Goal: Task Accomplishment & Management: Manage account settings

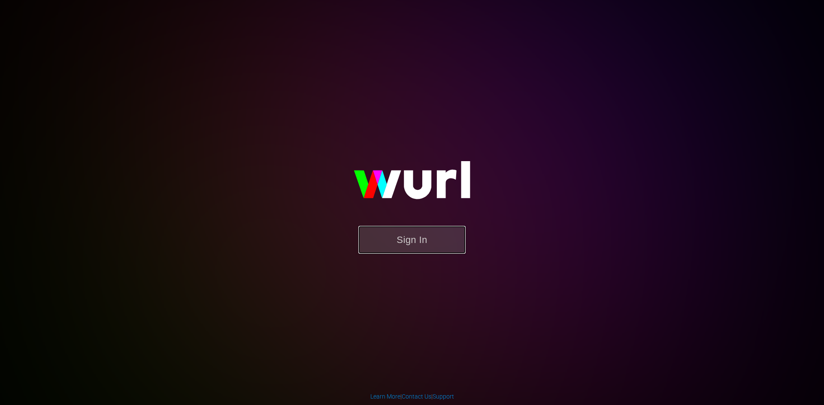
click at [392, 252] on button "Sign In" at bounding box center [411, 240] width 107 height 28
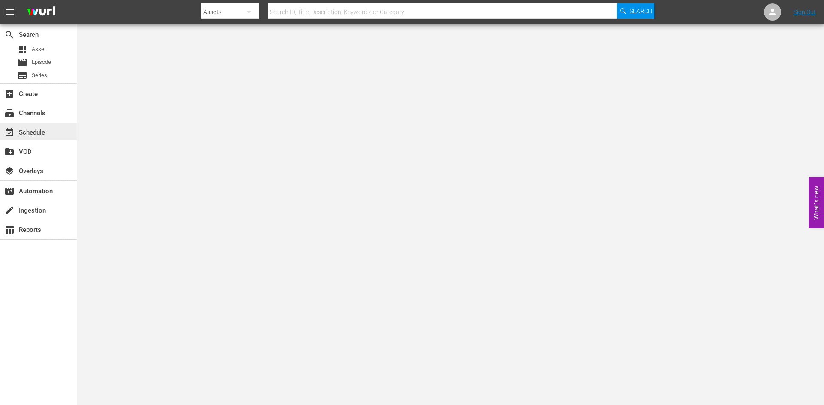
click at [48, 129] on div "event_available Schedule" at bounding box center [38, 131] width 77 height 17
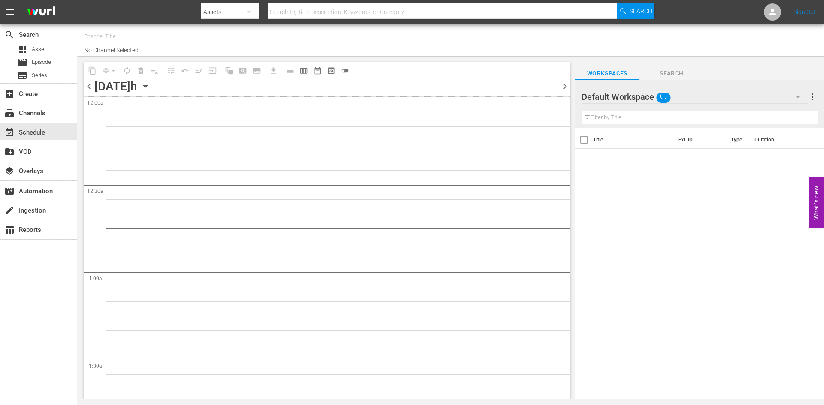
type input "PeliMex (1184)"
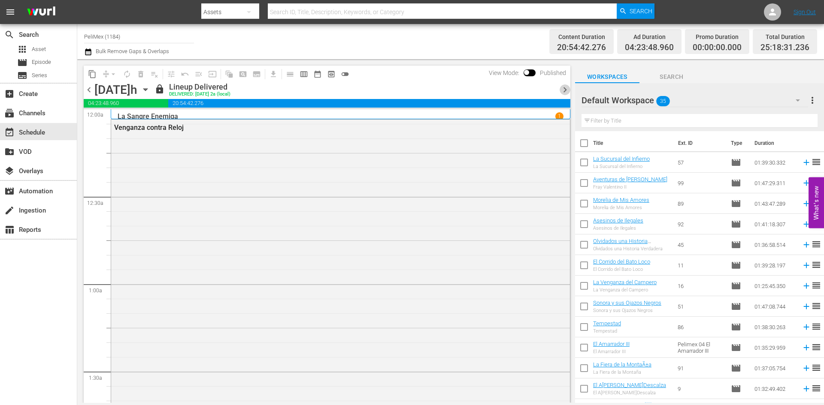
click at [562, 90] on span "chevron_right" at bounding box center [565, 90] width 11 height 11
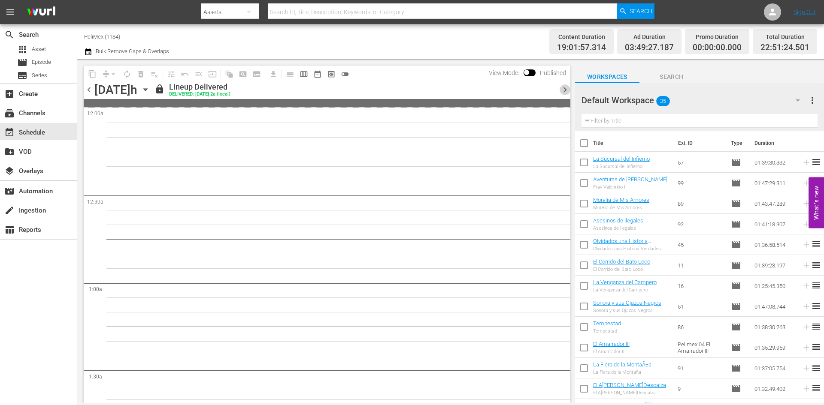
click at [562, 90] on span "chevron_right" at bounding box center [565, 90] width 11 height 11
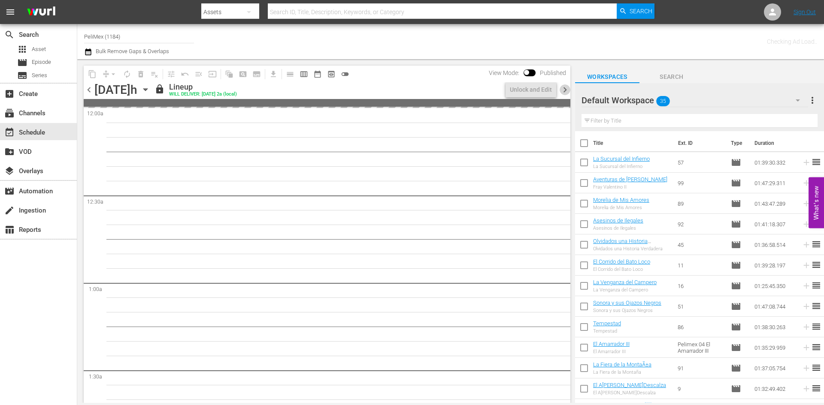
click at [562, 90] on span "chevron_right" at bounding box center [565, 90] width 11 height 11
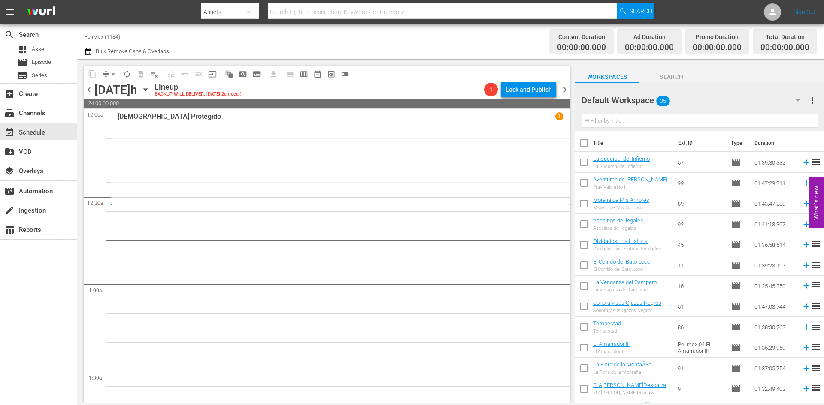
click at [816, 110] on button "more_vert" at bounding box center [812, 100] width 10 height 21
click at [815, 105] on span "more_vert" at bounding box center [812, 100] width 10 height 10
click at [814, 102] on span "more_vert" at bounding box center [812, 100] width 10 height 10
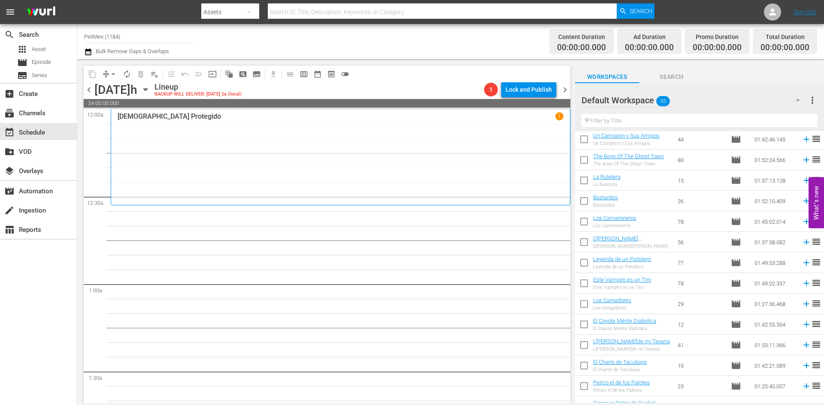
scroll to position [469, 0]
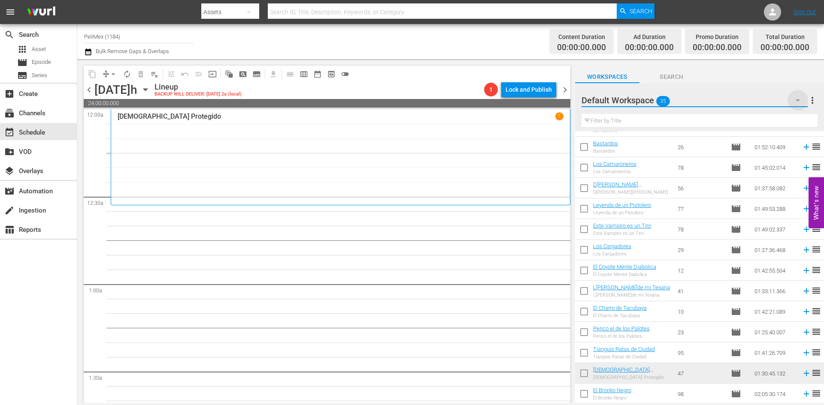
click at [795, 102] on icon "button" at bounding box center [798, 100] width 10 height 10
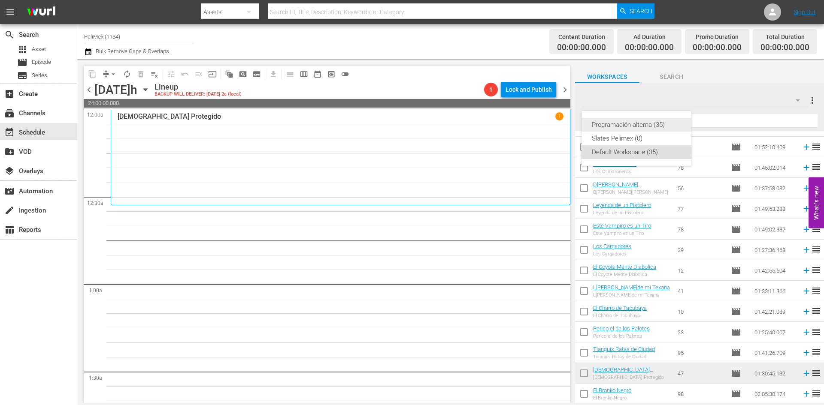
click at [642, 124] on div "Programación alterna (35)" at bounding box center [636, 125] width 89 height 14
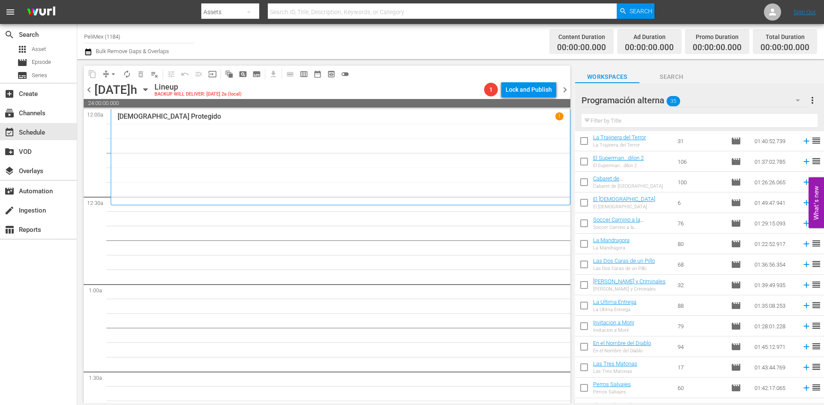
scroll to position [0, 0]
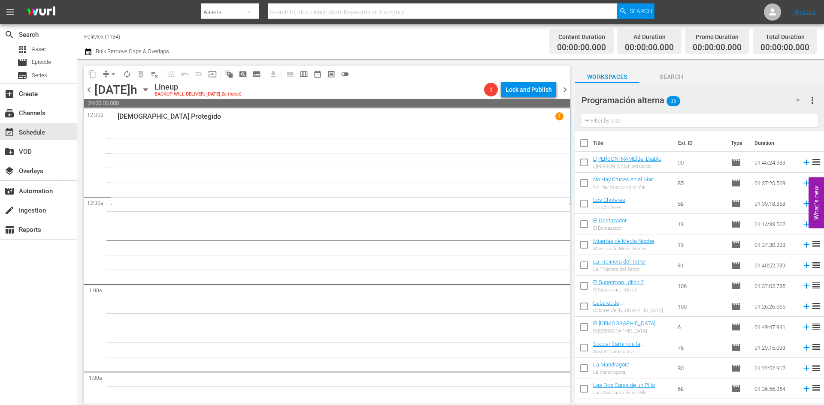
click at [588, 164] on input "checkbox" at bounding box center [584, 164] width 18 height 18
checkbox input "true"
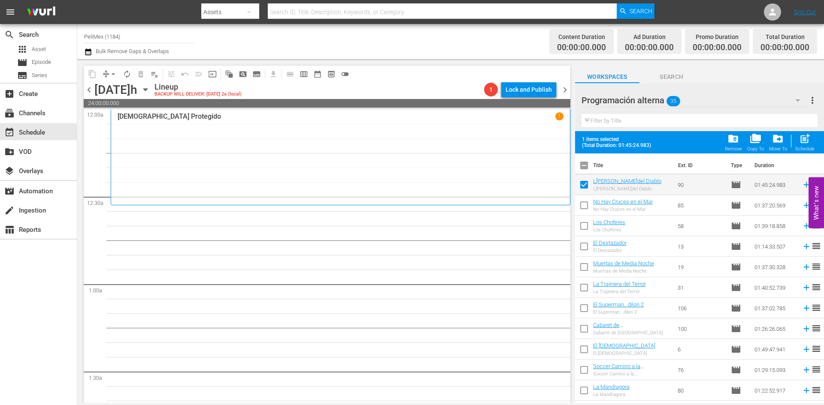
click at [590, 208] on input "checkbox" at bounding box center [584, 207] width 18 height 18
checkbox input "true"
click at [585, 226] on input "checkbox" at bounding box center [584, 228] width 18 height 18
checkbox input "true"
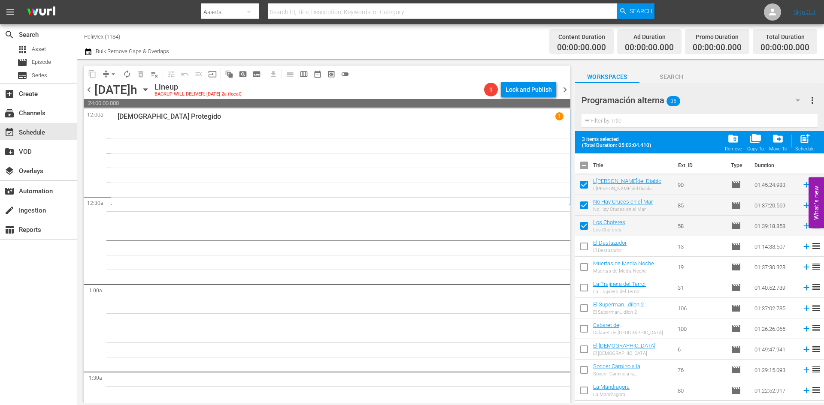
click at [583, 248] on input "checkbox" at bounding box center [584, 248] width 18 height 18
checkbox input "true"
click at [581, 265] on input "checkbox" at bounding box center [584, 269] width 18 height 18
checkbox input "true"
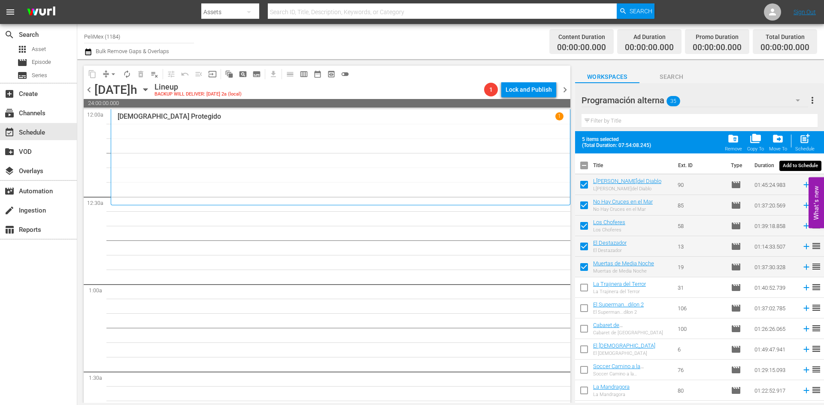
click at [813, 136] on div "post_add Schedule" at bounding box center [804, 142] width 19 height 19
checkbox input "false"
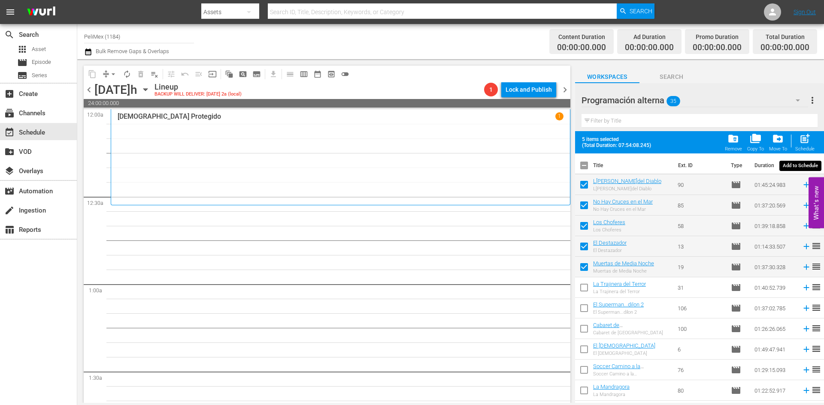
checkbox input "false"
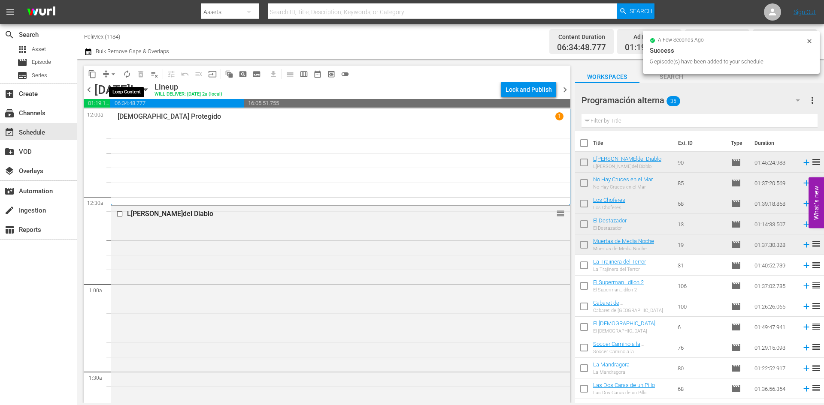
click at [127, 76] on span "autorenew_outlined" at bounding box center [127, 74] width 9 height 9
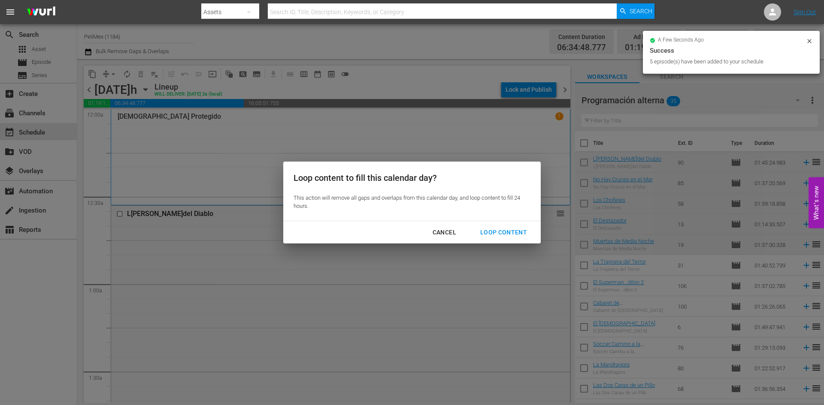
click at [505, 235] on div "Loop Content" at bounding box center [503, 232] width 61 height 11
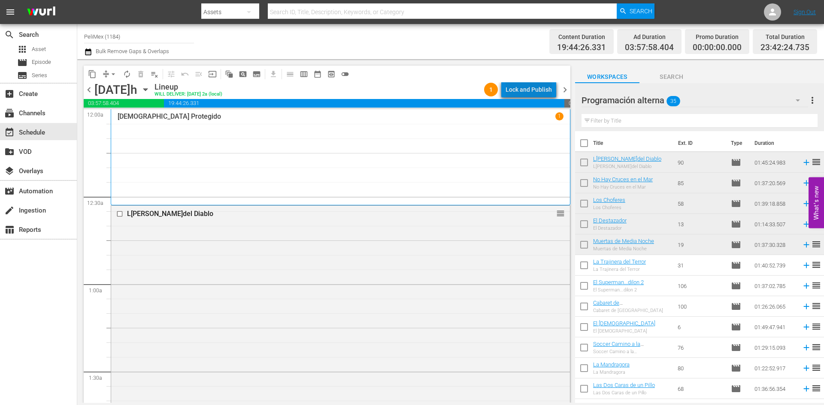
click at [533, 93] on div "Lock and Publish" at bounding box center [528, 89] width 46 height 15
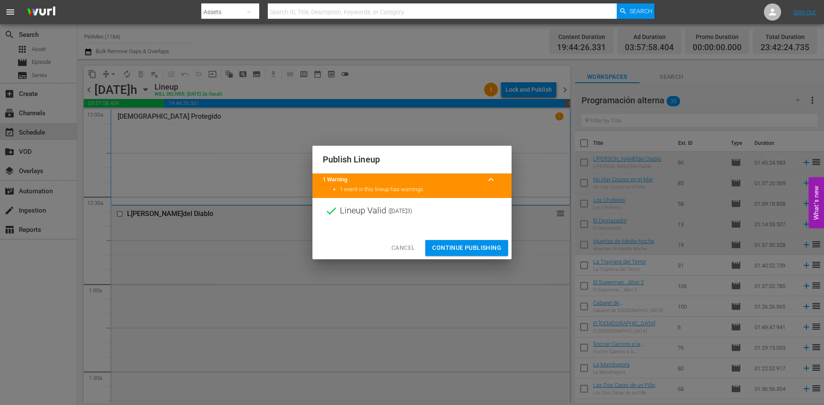
click at [486, 249] on span "Continue Publishing" at bounding box center [466, 248] width 69 height 11
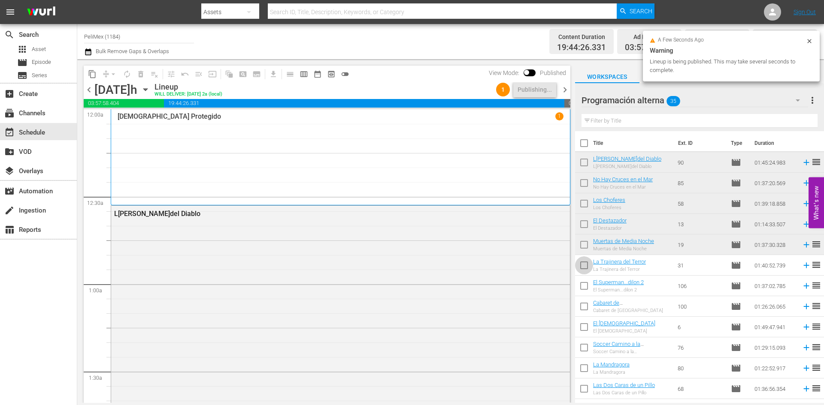
click at [581, 269] on input "checkbox" at bounding box center [584, 267] width 18 height 18
checkbox input "true"
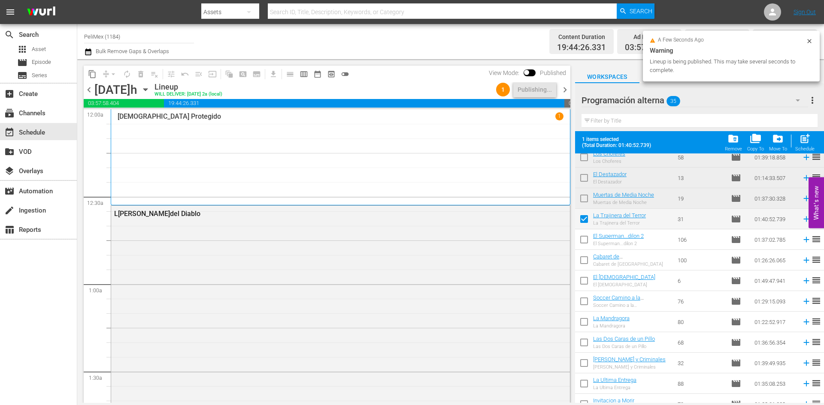
scroll to position [86, 0]
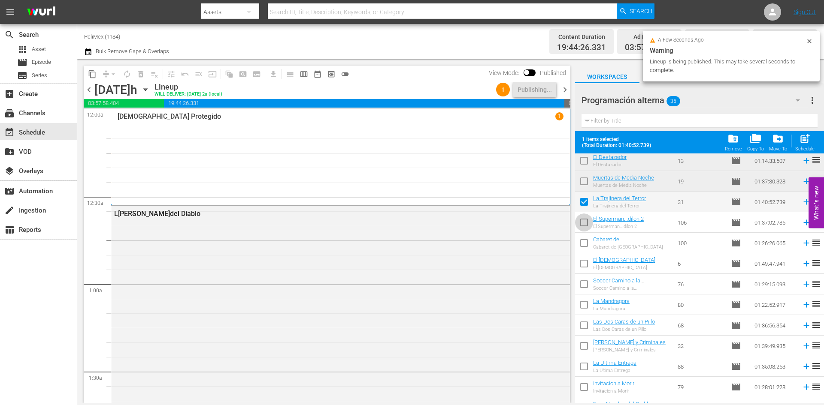
click at [582, 228] on input "checkbox" at bounding box center [584, 224] width 18 height 18
checkbox input "true"
click at [583, 248] on input "checkbox" at bounding box center [584, 245] width 18 height 18
checkbox input "true"
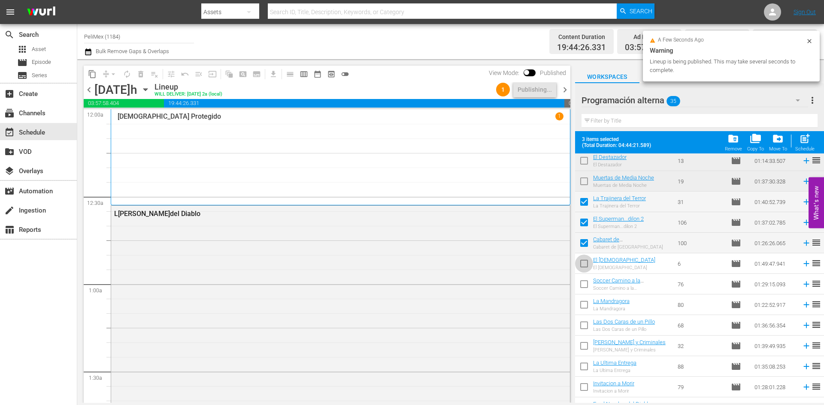
click at [584, 261] on input "checkbox" at bounding box center [584, 266] width 18 height 18
checkbox input "true"
click at [584, 279] on input "checkbox" at bounding box center [584, 286] width 18 height 18
checkbox input "true"
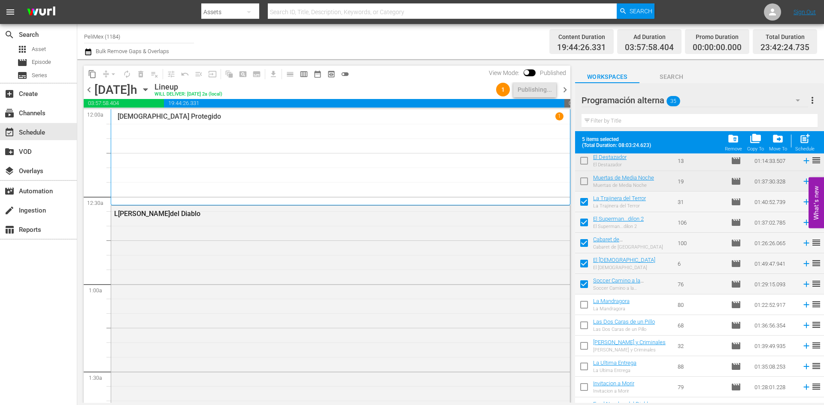
click at [563, 87] on span "chevron_right" at bounding box center [565, 90] width 11 height 11
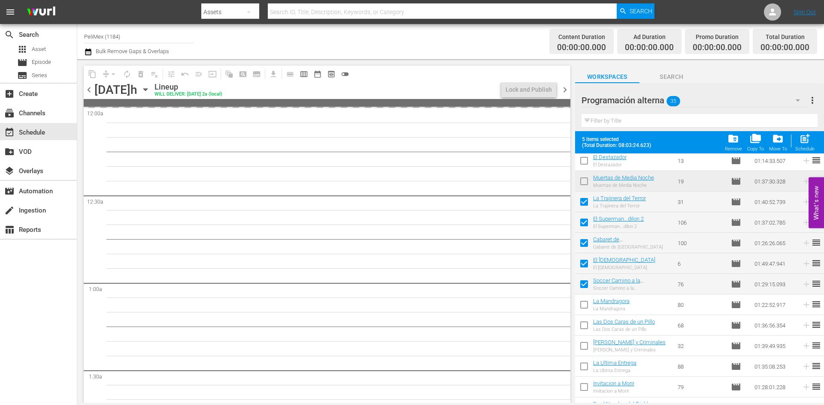
click at [89, 91] on span "chevron_left" at bounding box center [89, 90] width 11 height 11
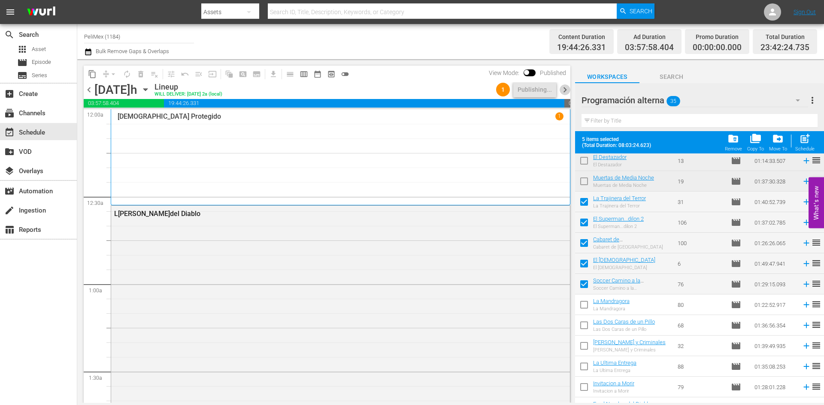
click at [564, 87] on span "chevron_right" at bounding box center [565, 90] width 11 height 11
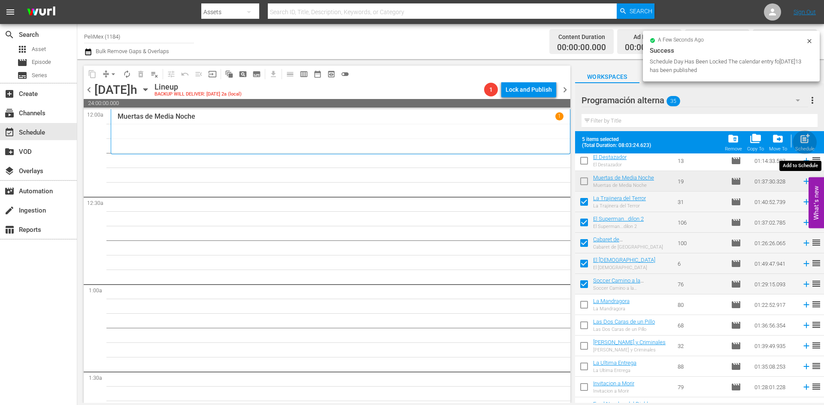
click at [809, 140] on span "post_add" at bounding box center [805, 139] width 12 height 12
checkbox input "false"
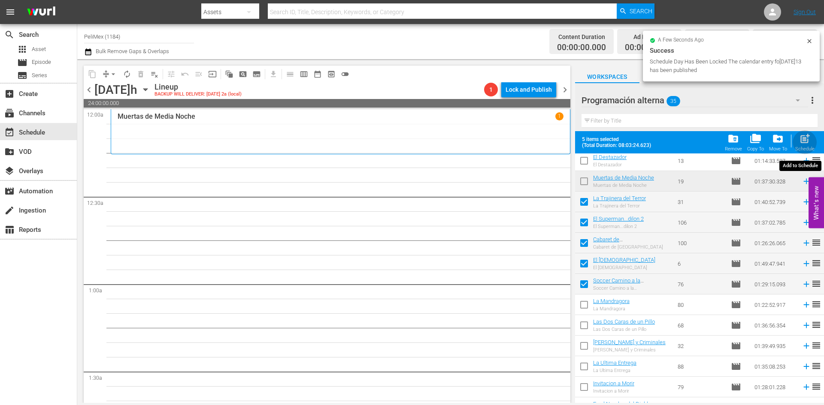
checkbox input "false"
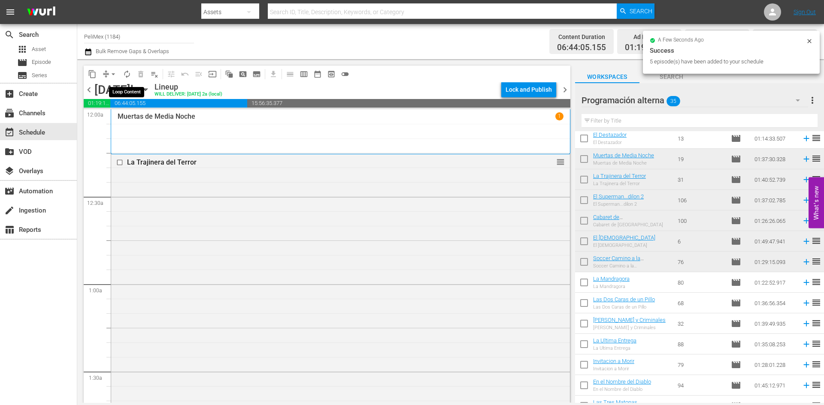
click at [131, 72] on button "autorenew_outlined" at bounding box center [127, 74] width 14 height 14
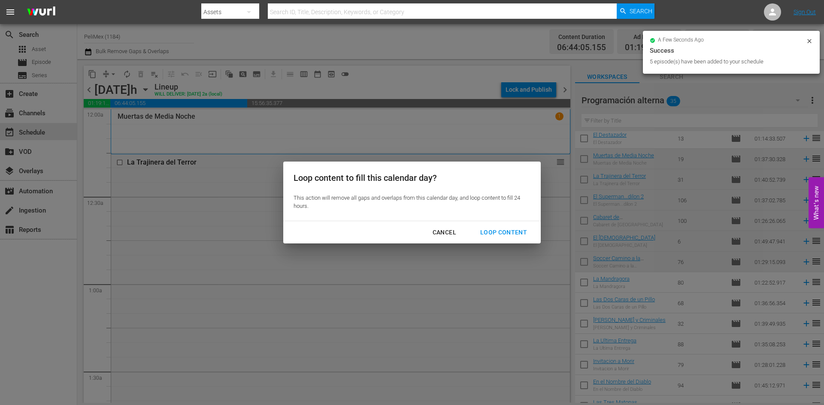
click at [526, 231] on div "Loop Content" at bounding box center [503, 232] width 61 height 11
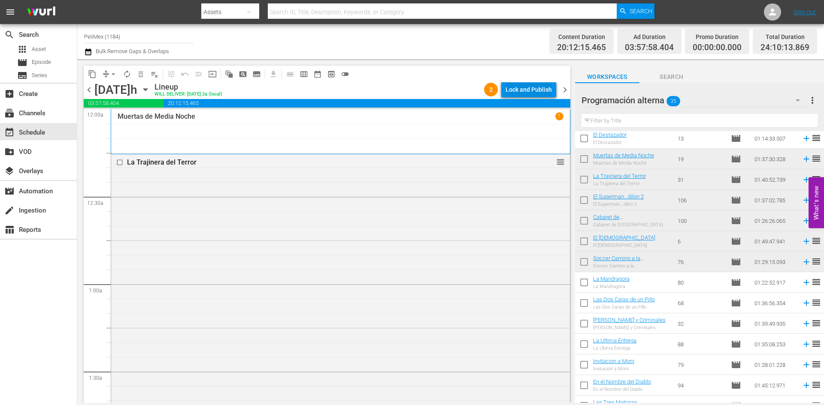
click at [505, 84] on button "Lock and Publish" at bounding box center [528, 89] width 55 height 15
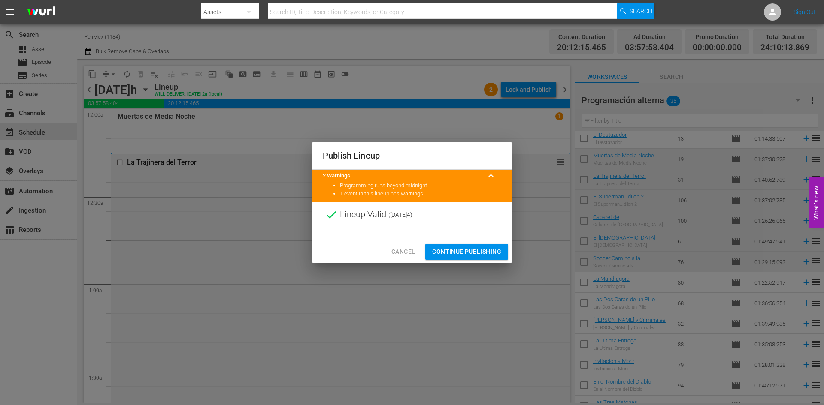
click at [466, 261] on div "Cancel Continue Publishing" at bounding box center [411, 252] width 199 height 23
click at [469, 251] on span "Continue Publishing" at bounding box center [466, 252] width 69 height 11
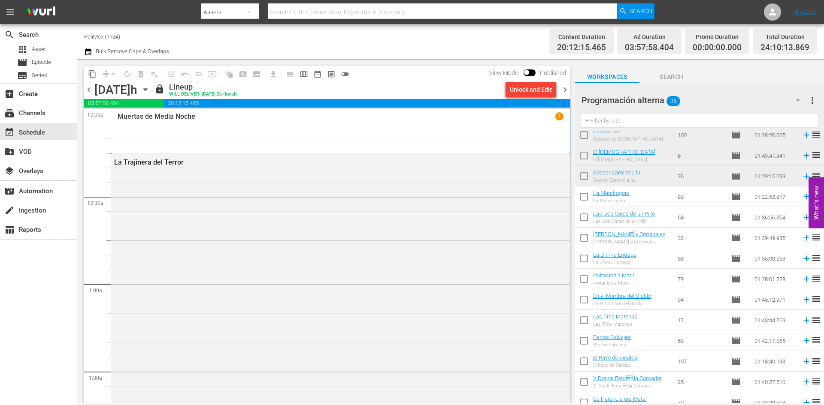
click at [586, 197] on input "checkbox" at bounding box center [584, 199] width 18 height 18
checkbox input "true"
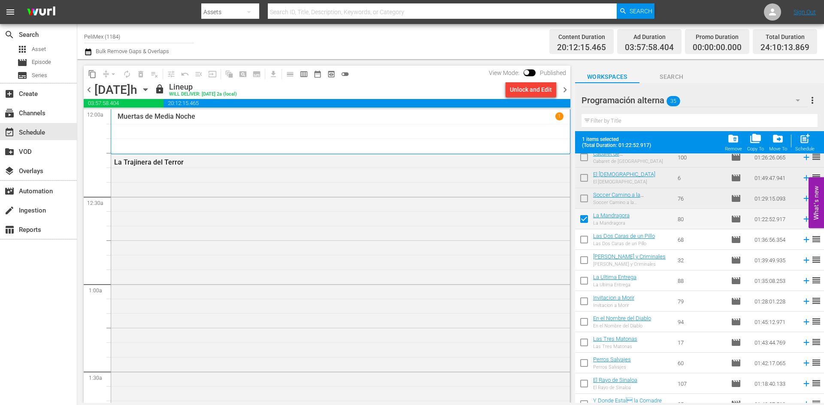
click at [588, 239] on input "checkbox" at bounding box center [584, 242] width 18 height 18
checkbox input "true"
click at [587, 259] on input "checkbox" at bounding box center [584, 262] width 18 height 18
checkbox input "true"
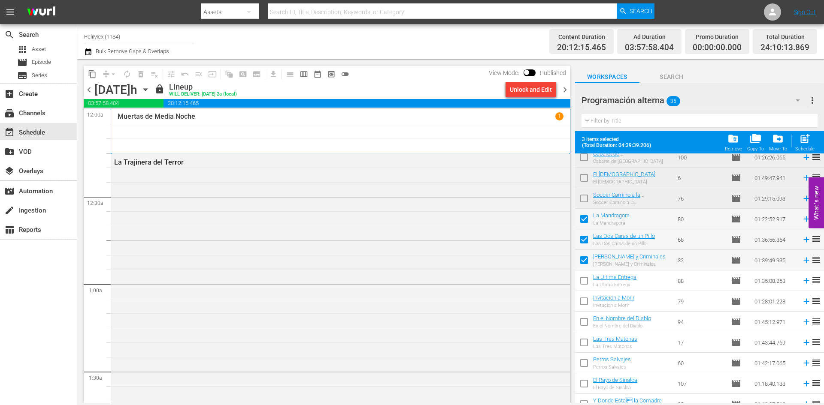
click at [585, 275] on input "checkbox" at bounding box center [584, 283] width 18 height 18
checkbox input "true"
click at [584, 303] on input "checkbox" at bounding box center [584, 303] width 18 height 18
checkbox input "true"
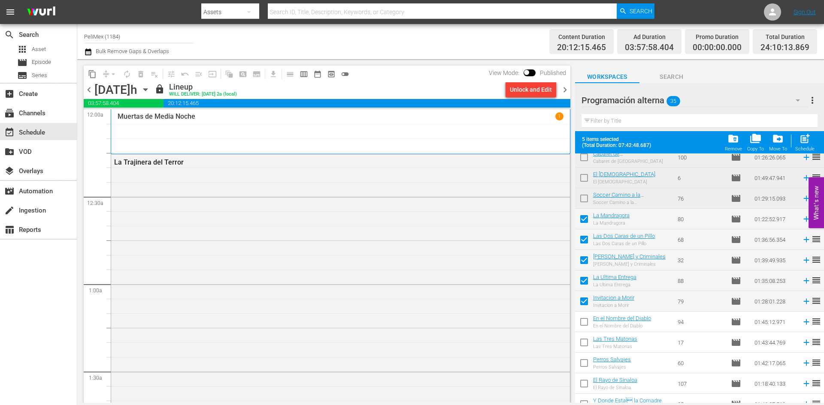
click at [565, 88] on span "chevron_right" at bounding box center [565, 90] width 11 height 11
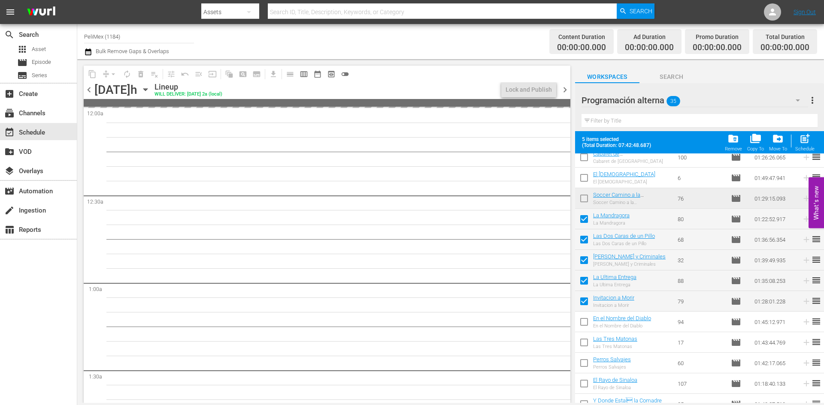
click at [90, 88] on span "chevron_left" at bounding box center [89, 90] width 11 height 11
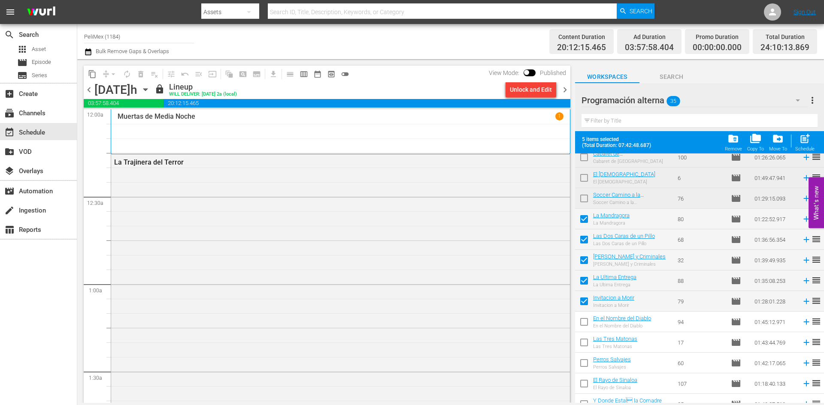
click at [564, 89] on span "chevron_right" at bounding box center [565, 90] width 11 height 11
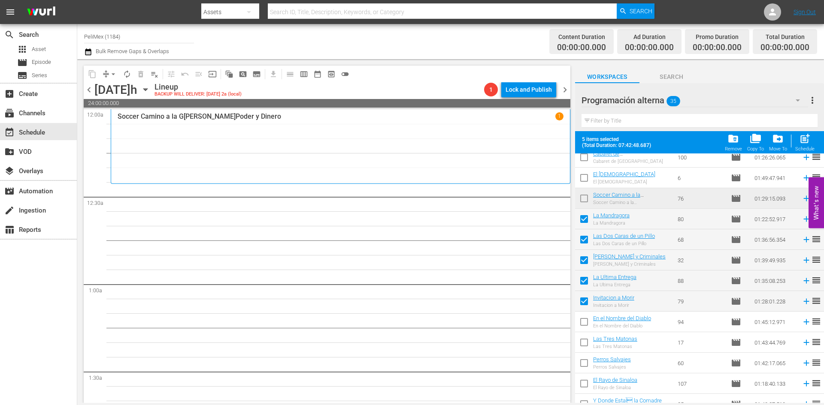
click at [817, 142] on div "5 items selected (Total Duration: 07:42:48.687) folder_delete Remove folder_cop…" at bounding box center [699, 142] width 249 height 22
click at [809, 144] on span "post_add" at bounding box center [805, 139] width 12 height 12
checkbox input "false"
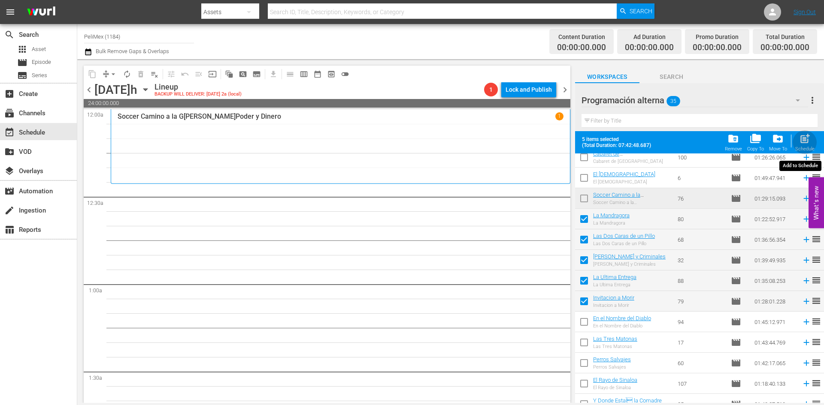
checkbox input "false"
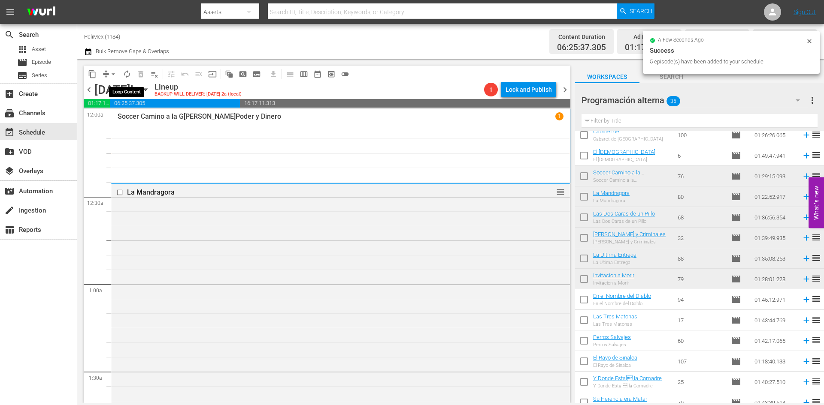
click at [127, 72] on span "autorenew_outlined" at bounding box center [127, 74] width 9 height 9
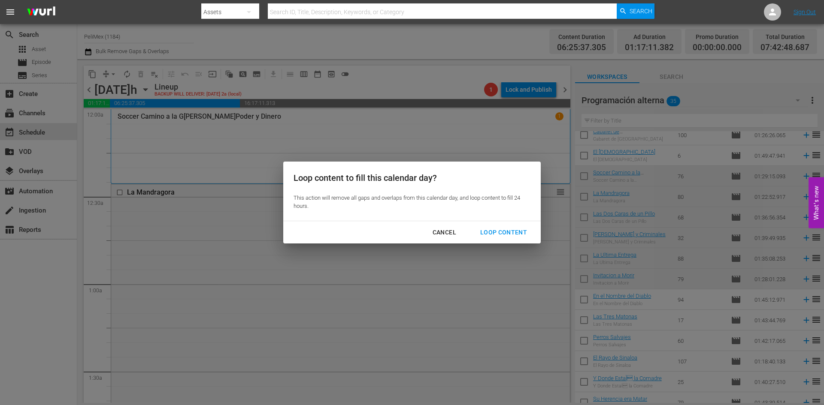
click at [481, 230] on div "Loop Content" at bounding box center [503, 232] width 61 height 11
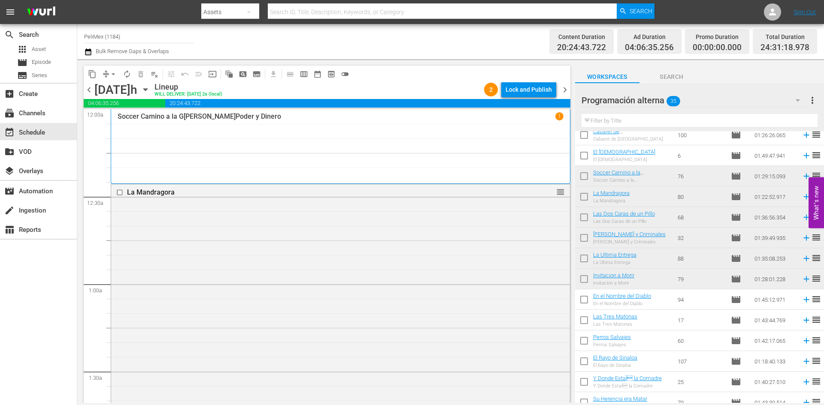
click at [586, 303] on input "checkbox" at bounding box center [584, 302] width 18 height 18
checkbox input "true"
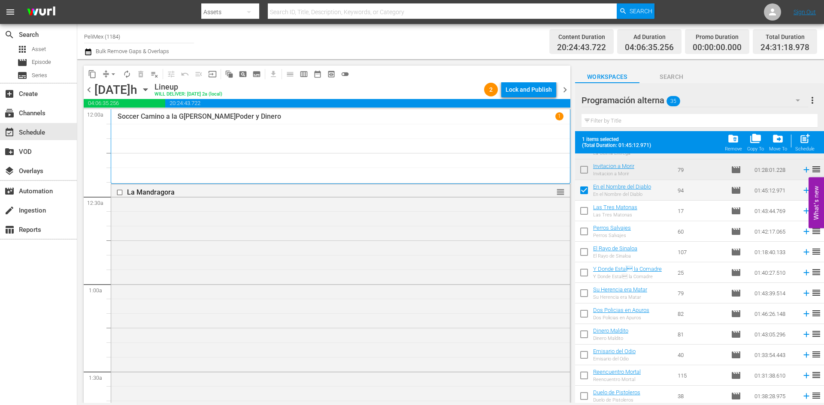
scroll to position [300, 0]
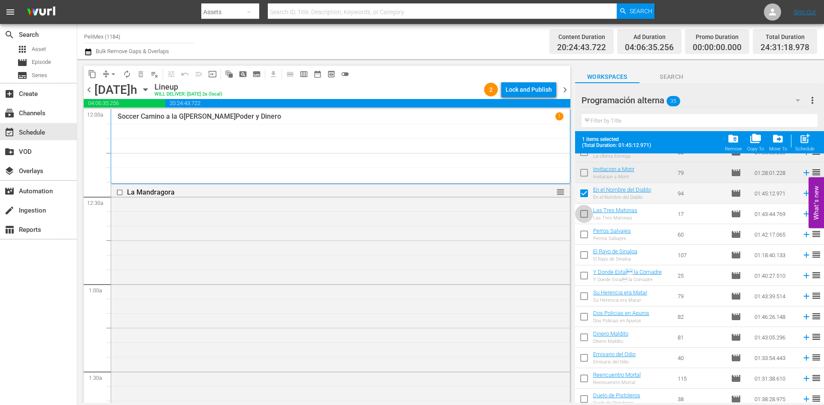
click at [579, 212] on input "checkbox" at bounding box center [584, 216] width 18 height 18
checkbox input "true"
click at [583, 233] on input "checkbox" at bounding box center [584, 236] width 18 height 18
checkbox input "true"
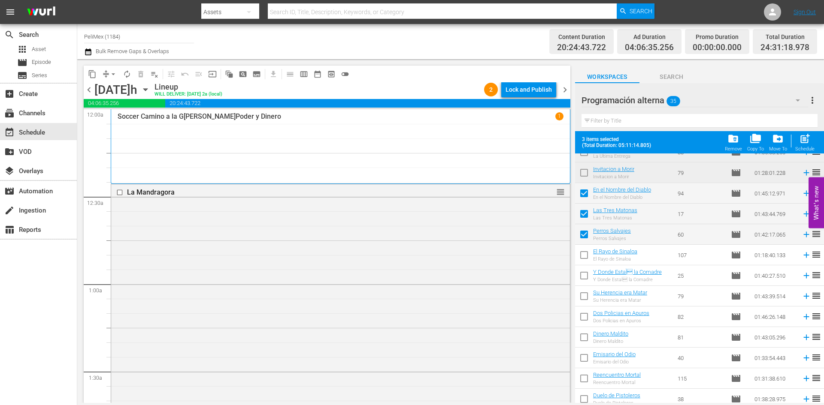
click at [585, 257] on input "checkbox" at bounding box center [584, 257] width 18 height 18
checkbox input "true"
click at [586, 274] on input "checkbox" at bounding box center [584, 278] width 18 height 18
checkbox input "true"
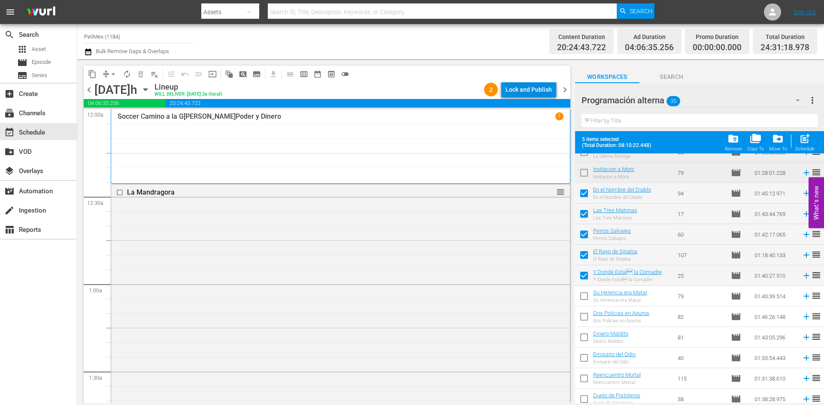
click at [545, 88] on div "Lock and Publish" at bounding box center [528, 89] width 46 height 15
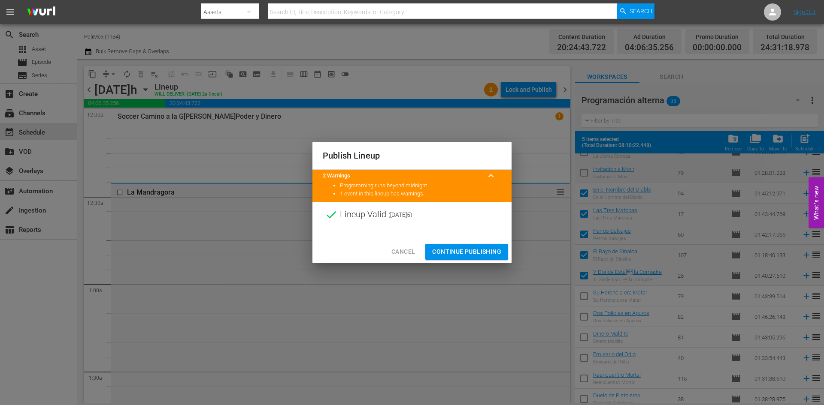
click at [475, 254] on span "Continue Publishing" at bounding box center [466, 252] width 69 height 11
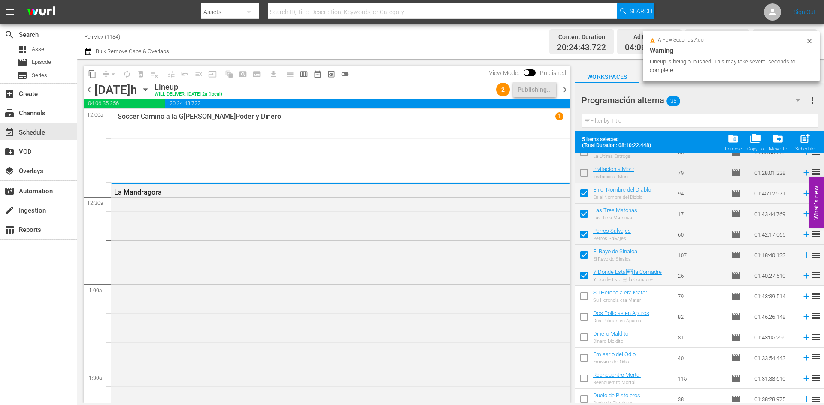
click at [811, 39] on icon at bounding box center [809, 41] width 7 height 7
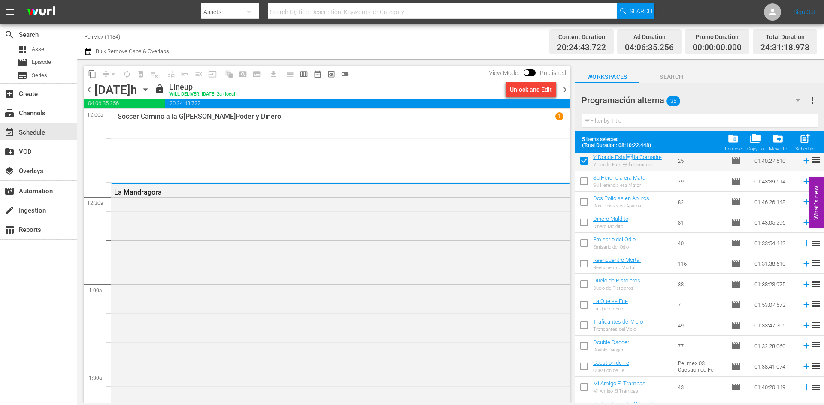
scroll to position [386, 0]
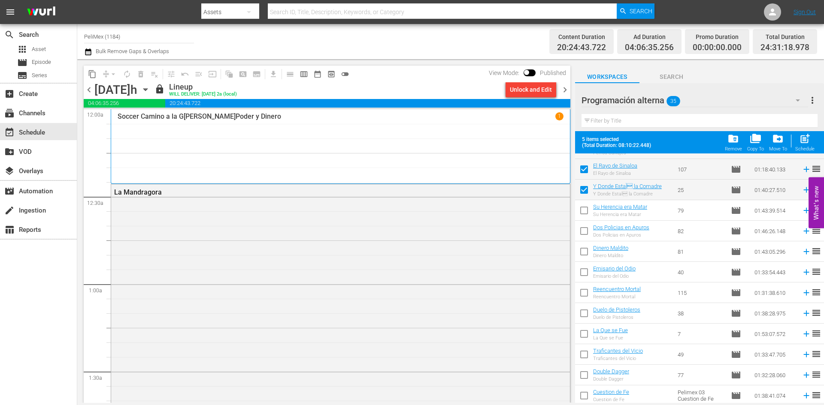
drag, startPoint x: 587, startPoint y: 214, endPoint x: 587, endPoint y: 228, distance: 14.2
click at [587, 214] on input "checkbox" at bounding box center [584, 212] width 18 height 18
checkbox input "true"
click at [587, 228] on input "checkbox" at bounding box center [584, 233] width 18 height 18
checkbox input "true"
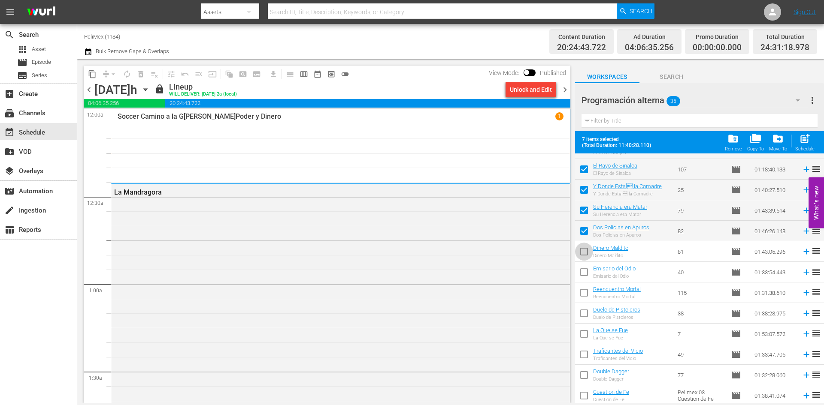
click at [586, 246] on input "checkbox" at bounding box center [584, 254] width 18 height 18
checkbox input "true"
drag, startPoint x: 585, startPoint y: 211, endPoint x: 585, endPoint y: 222, distance: 10.7
click at [585, 212] on input "checkbox" at bounding box center [584, 212] width 18 height 18
checkbox input "false"
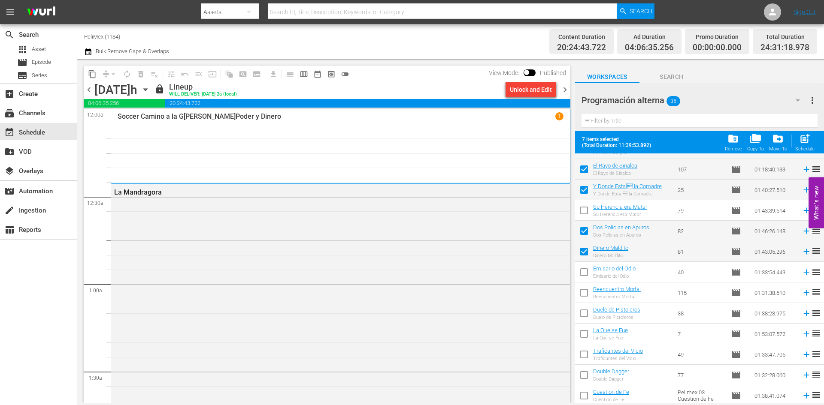
click at [586, 230] on input "checkbox" at bounding box center [584, 233] width 18 height 18
checkbox input "false"
click at [584, 253] on input "checkbox" at bounding box center [584, 254] width 18 height 18
checkbox input "false"
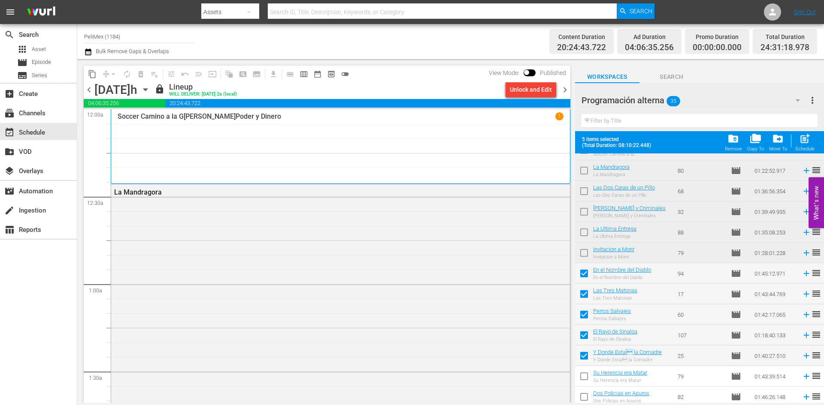
scroll to position [215, 0]
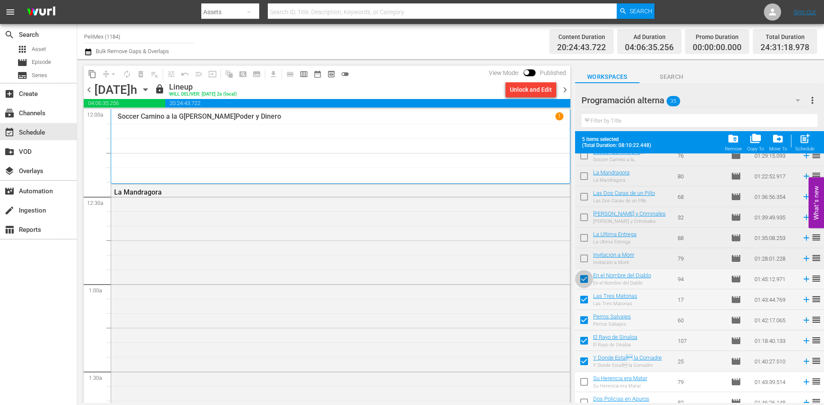
drag, startPoint x: 581, startPoint y: 277, endPoint x: 584, endPoint y: 303, distance: 25.4
click at [581, 278] on input "checkbox" at bounding box center [584, 281] width 18 height 18
checkbox input "false"
drag, startPoint x: 584, startPoint y: 303, endPoint x: 584, endPoint y: 308, distance: 5.6
click at [584, 303] on input "checkbox" at bounding box center [584, 302] width 18 height 18
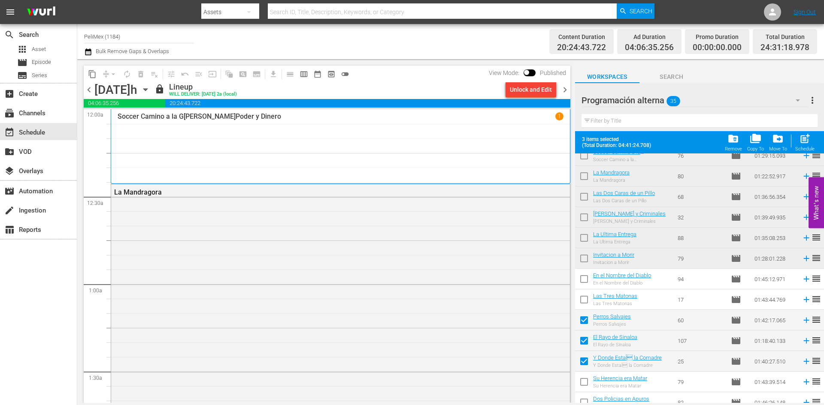
click at [587, 298] on input "checkbox" at bounding box center [584, 302] width 18 height 18
checkbox input "true"
click at [585, 281] on input "checkbox" at bounding box center [584, 281] width 18 height 18
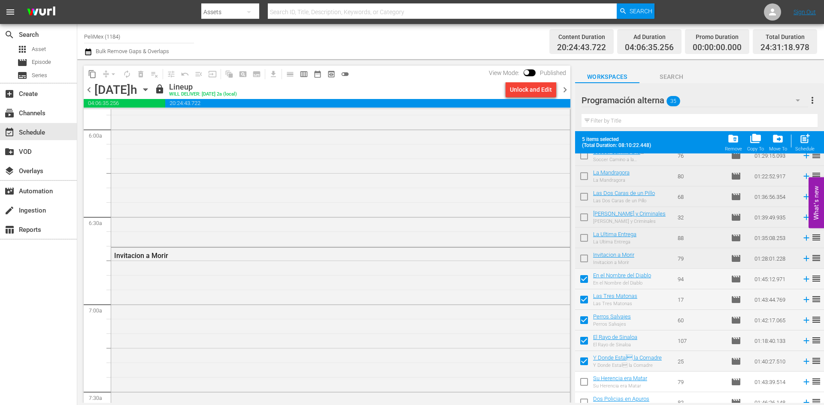
scroll to position [485, 0]
click at [559, 82] on div "Unlock and Edit" at bounding box center [530, 89] width 57 height 15
click at [560, 88] on span "chevron_right" at bounding box center [565, 90] width 11 height 11
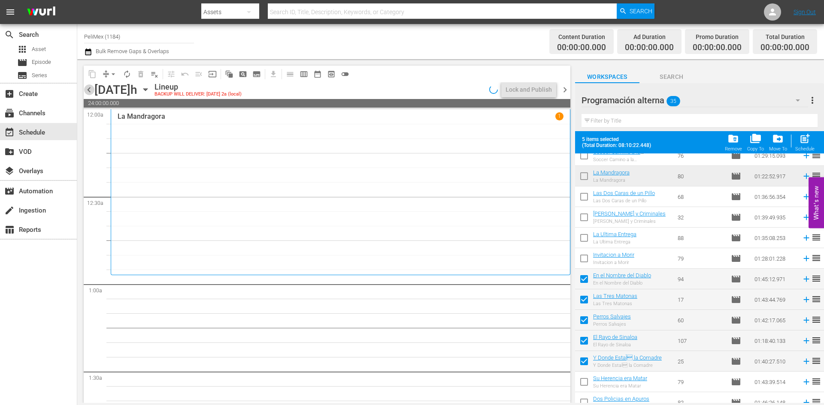
click at [93, 88] on span "chevron_left" at bounding box center [89, 90] width 11 height 11
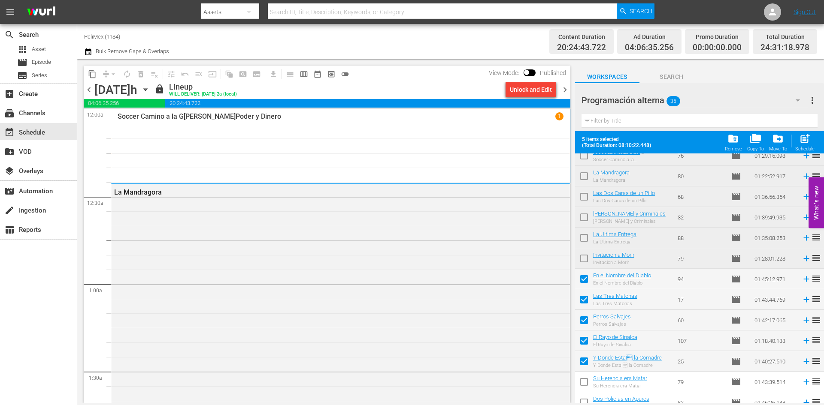
click at [566, 92] on span "chevron_right" at bounding box center [565, 90] width 11 height 11
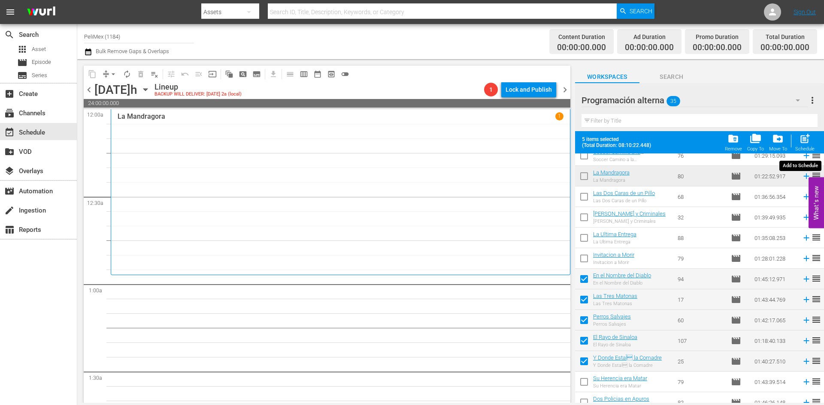
click at [812, 142] on div "post_add Schedule" at bounding box center [804, 142] width 19 height 19
checkbox input "false"
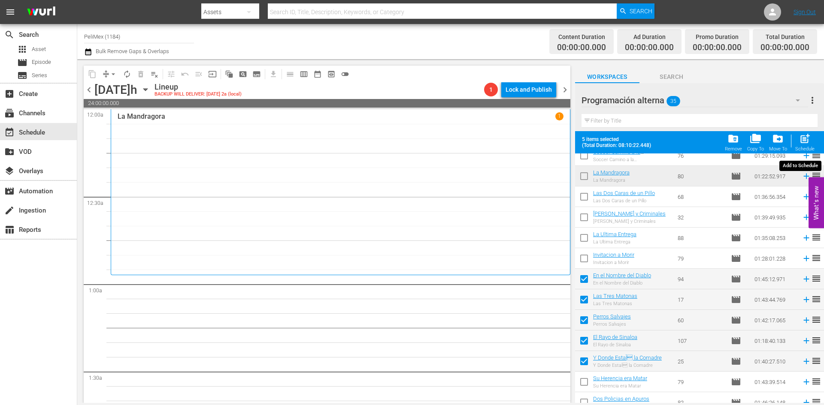
checkbox input "false"
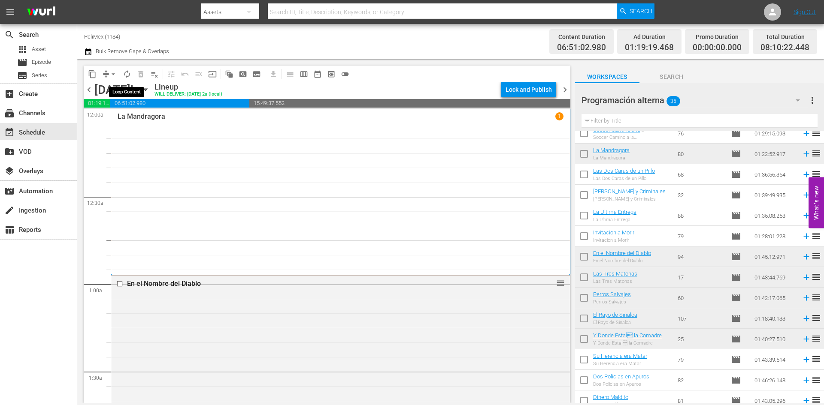
click at [124, 74] on span "autorenew_outlined" at bounding box center [127, 74] width 9 height 9
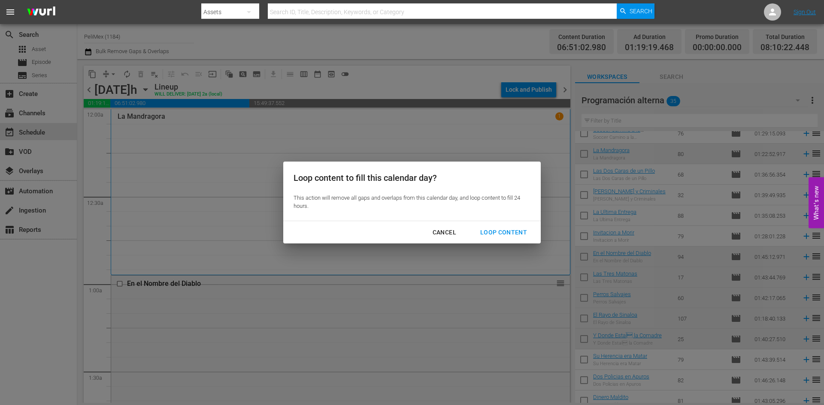
click at [505, 227] on div "Loop Content" at bounding box center [503, 232] width 61 height 11
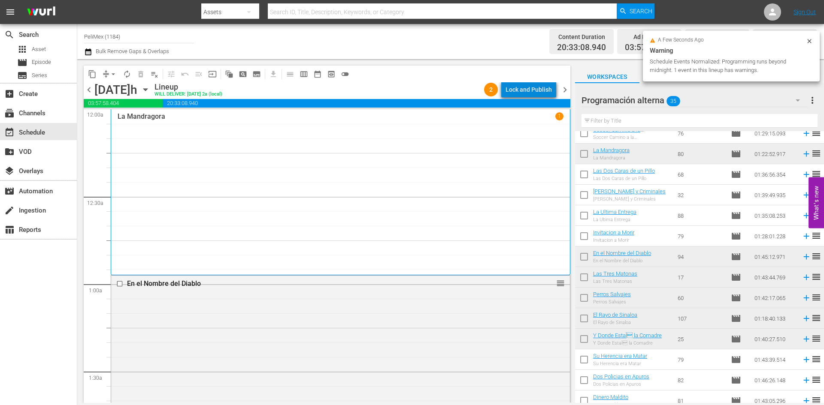
click at [541, 90] on div "Lock and Publish" at bounding box center [528, 89] width 46 height 15
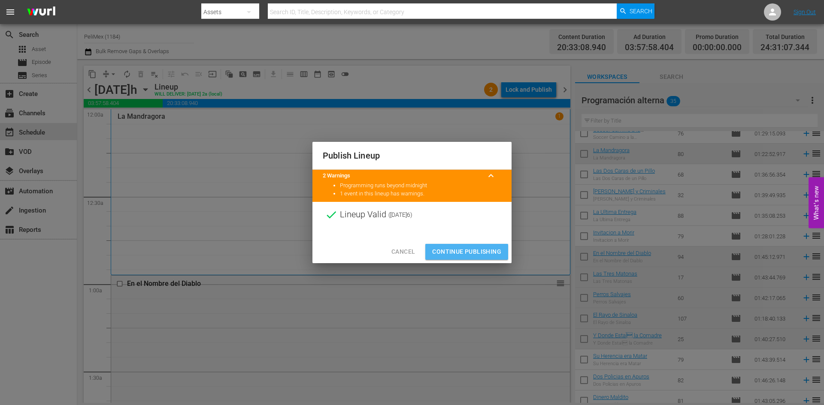
drag, startPoint x: 482, startPoint y: 252, endPoint x: 496, endPoint y: 232, distance: 24.4
click at [482, 251] on span "Continue Publishing" at bounding box center [466, 252] width 69 height 11
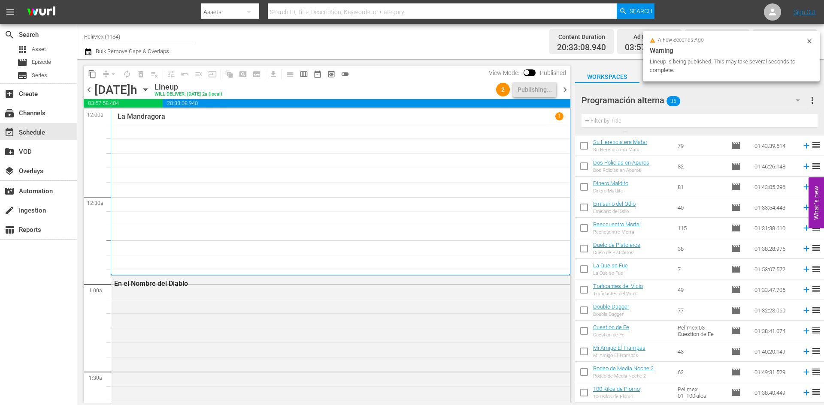
scroll to position [429, 0]
click at [584, 151] on input "checkbox" at bounding box center [584, 147] width 18 height 18
checkbox input "true"
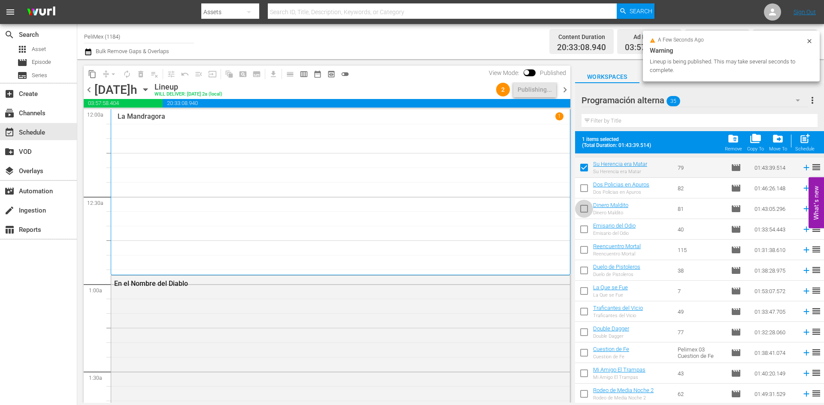
click at [587, 201] on span at bounding box center [584, 209] width 18 height 18
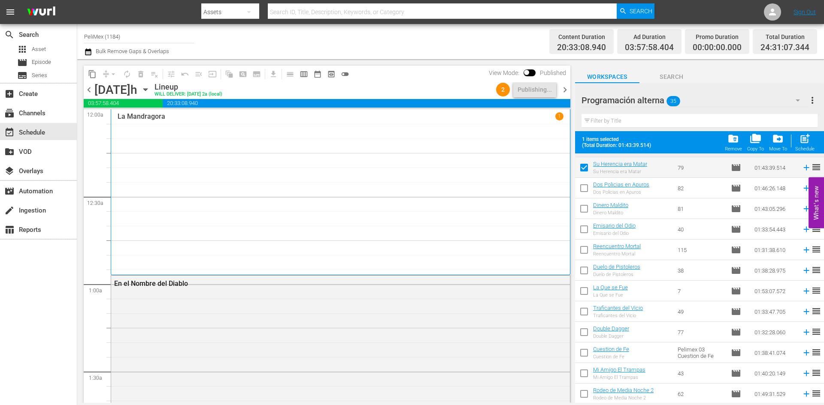
click at [586, 185] on input "checkbox" at bounding box center [584, 190] width 18 height 18
checkbox input "true"
click at [583, 209] on input "checkbox" at bounding box center [584, 211] width 18 height 18
checkbox input "true"
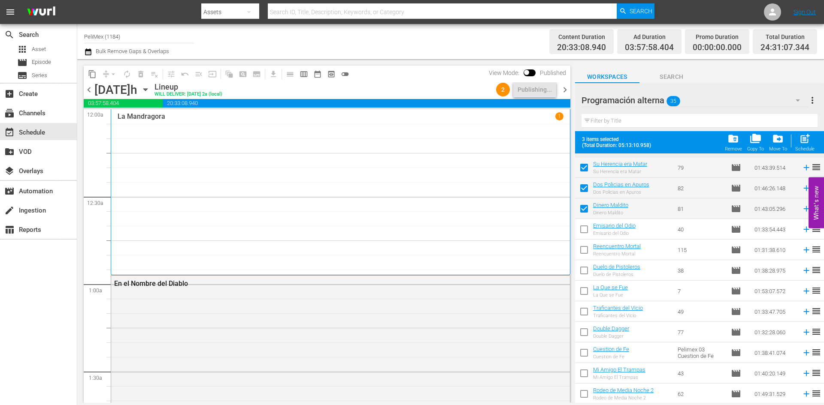
click at [584, 231] on input "checkbox" at bounding box center [584, 231] width 18 height 18
checkbox input "true"
click at [586, 254] on input "checkbox" at bounding box center [584, 252] width 18 height 18
checkbox input "true"
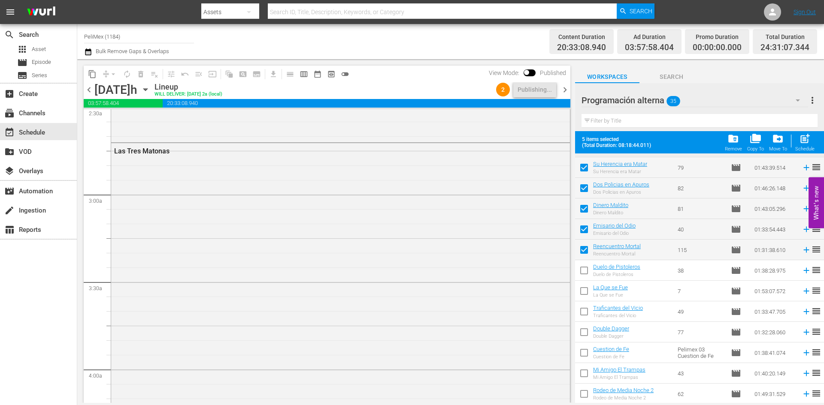
scroll to position [0, 0]
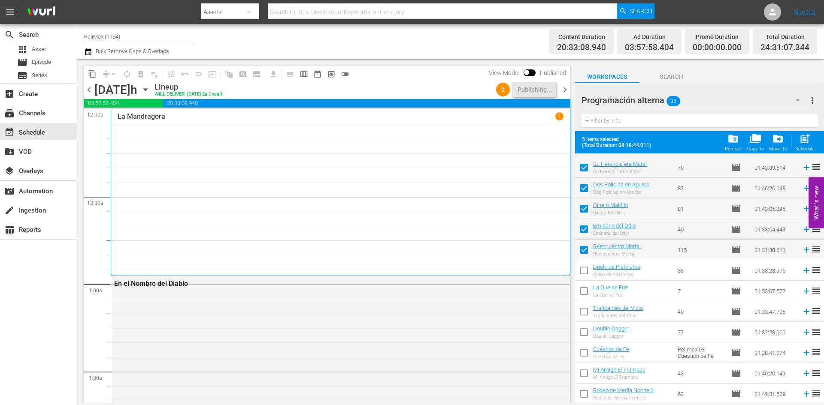
click at [568, 89] on span "chevron_right" at bounding box center [565, 90] width 11 height 11
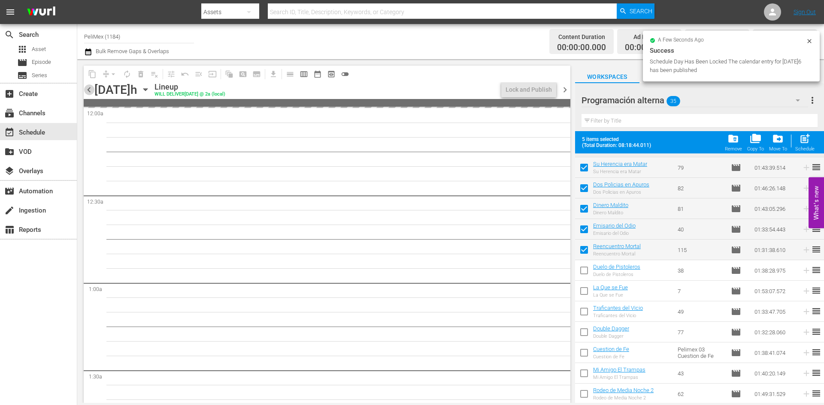
click at [91, 89] on span "chevron_left" at bounding box center [89, 90] width 11 height 11
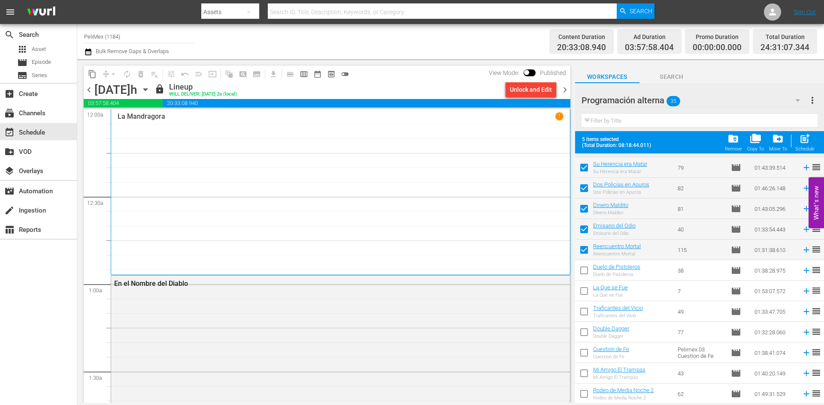
click at [566, 90] on span "chevron_right" at bounding box center [565, 90] width 11 height 11
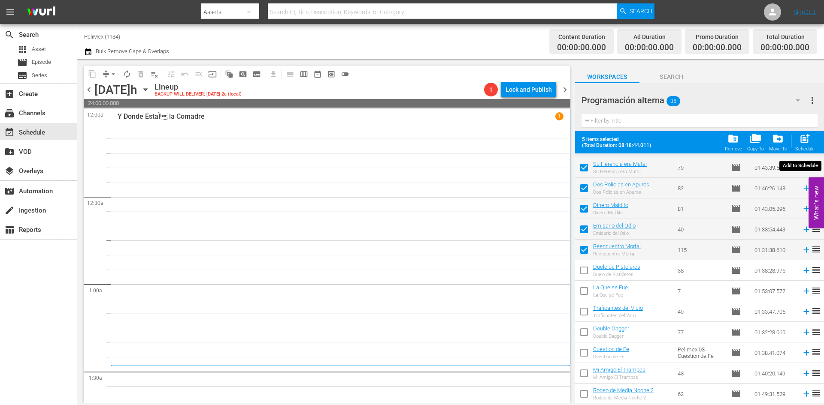
click at [803, 143] on span "post_add" at bounding box center [805, 139] width 12 height 12
checkbox input "false"
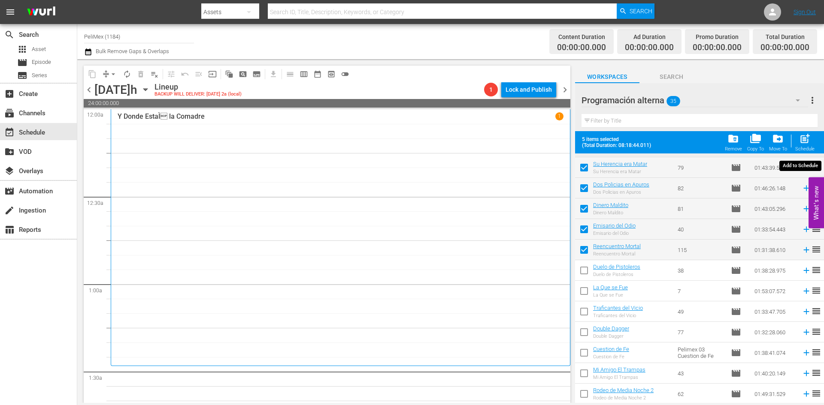
checkbox input "false"
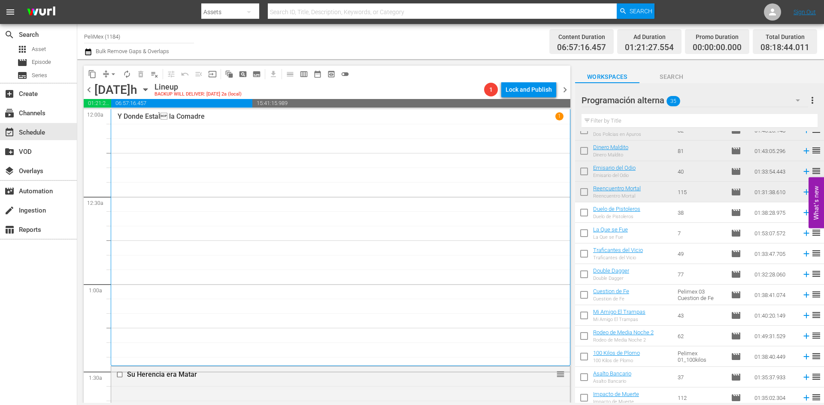
scroll to position [469, 0]
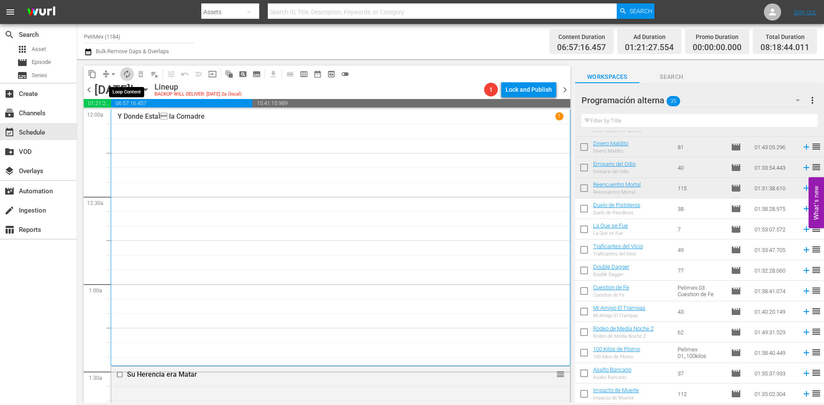
click at [127, 73] on span "autorenew_outlined" at bounding box center [127, 74] width 9 height 9
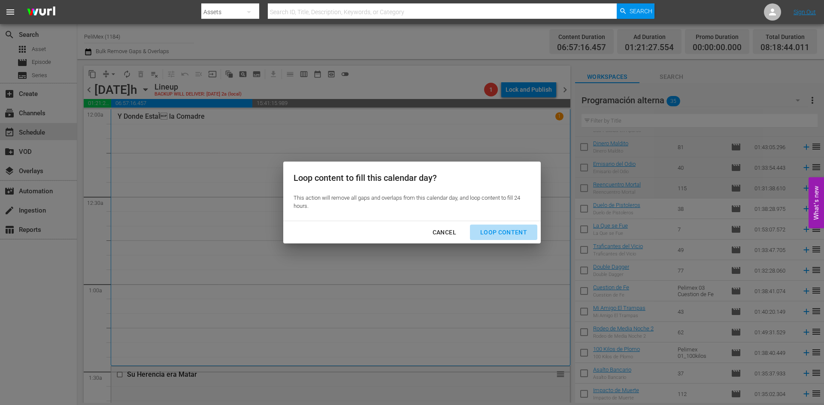
click at [521, 231] on div "Loop Content" at bounding box center [503, 232] width 61 height 11
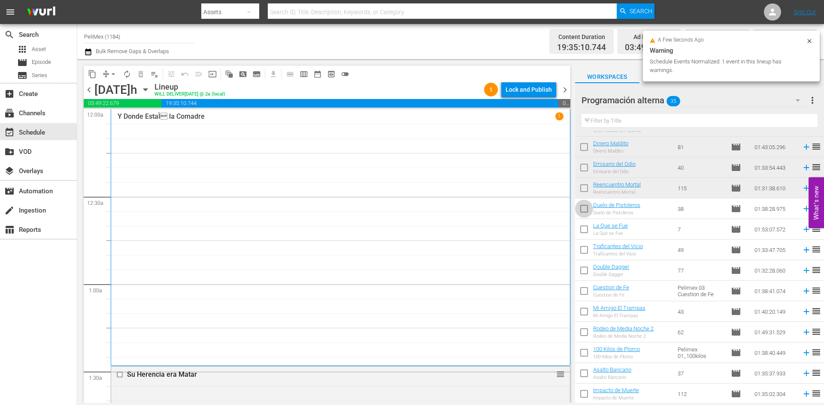
click at [588, 213] on input "checkbox" at bounding box center [584, 211] width 18 height 18
checkbox input "true"
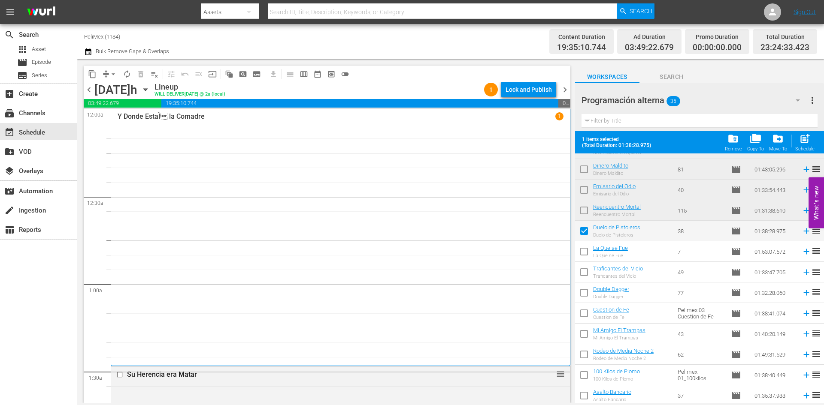
click at [587, 252] on input "checkbox" at bounding box center [584, 254] width 18 height 18
checkbox input "true"
click at [587, 271] on input "checkbox" at bounding box center [584, 274] width 18 height 18
checkbox input "true"
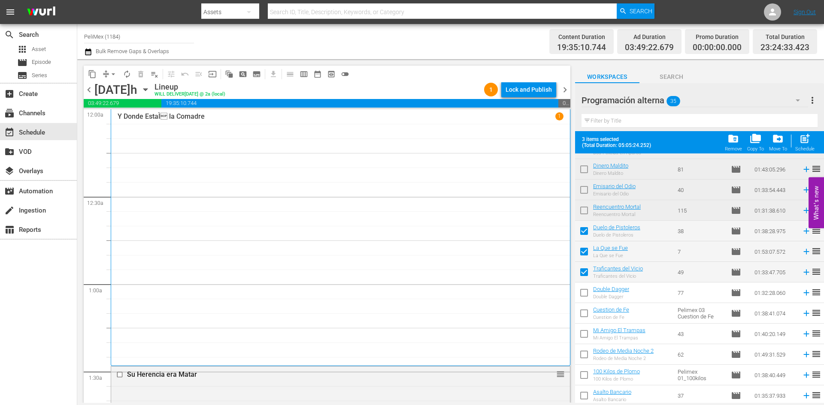
click at [585, 297] on input "checkbox" at bounding box center [584, 295] width 18 height 18
checkbox input "true"
click at [584, 313] on input "checkbox" at bounding box center [584, 315] width 18 height 18
checkbox input "true"
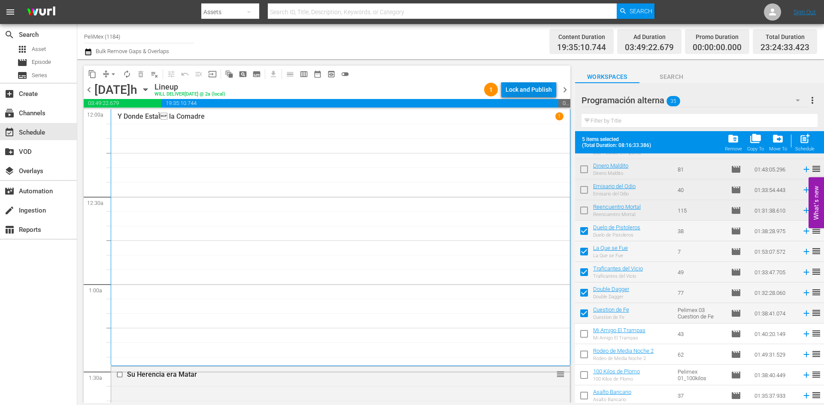
click at [540, 90] on div "Lock and Publish" at bounding box center [528, 89] width 46 height 15
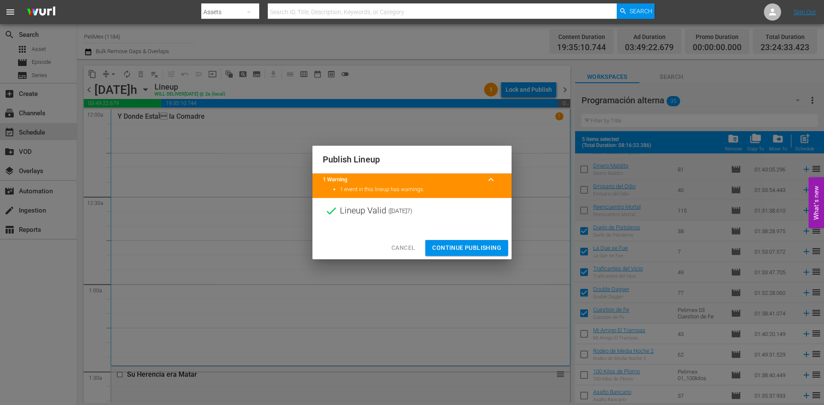
click at [479, 244] on span "Continue Publishing" at bounding box center [466, 248] width 69 height 11
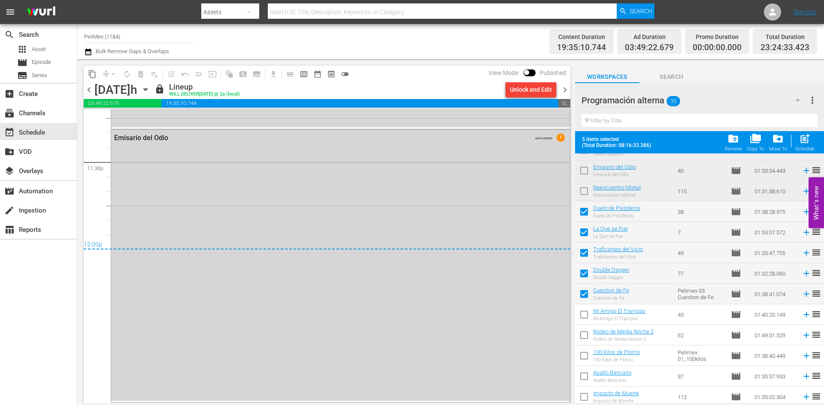
scroll to position [491, 0]
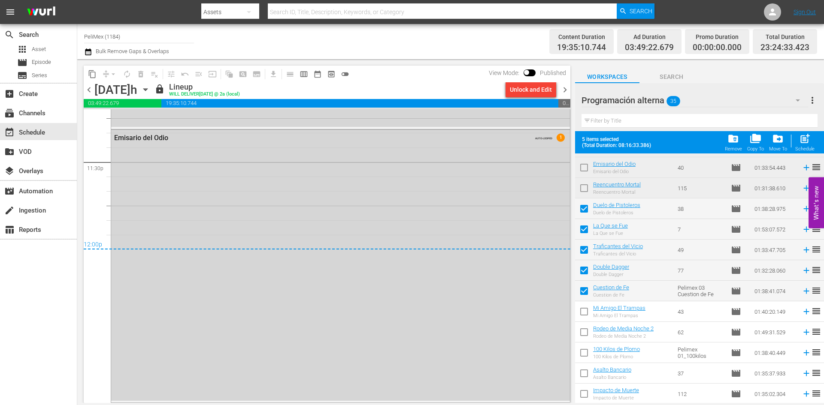
click at [564, 88] on span "chevron_right" at bounding box center [565, 90] width 11 height 11
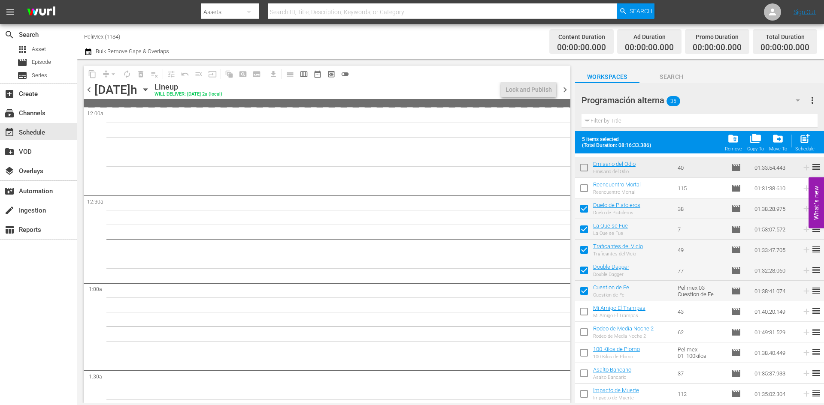
drag, startPoint x: 94, startPoint y: 90, endPoint x: 80, endPoint y: 93, distance: 14.0
click at [91, 91] on span "chevron_left" at bounding box center [89, 90] width 11 height 11
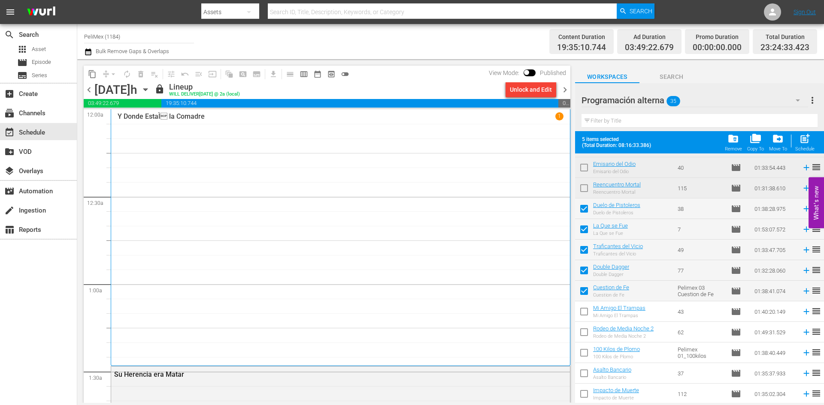
click at [567, 85] on span "chevron_right" at bounding box center [565, 90] width 11 height 11
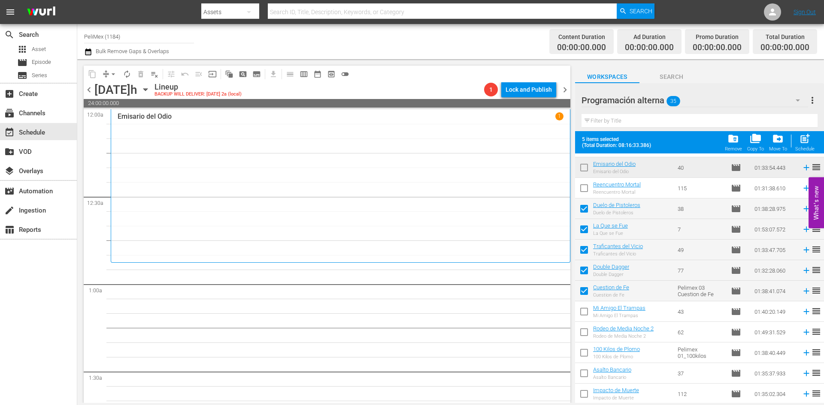
click at [817, 142] on div "5 items selected (Total Duration: 08:16:33.386) folder_delete Remove folder_cop…" at bounding box center [699, 142] width 249 height 22
click at [802, 143] on span "post_add" at bounding box center [805, 139] width 12 height 12
checkbox input "false"
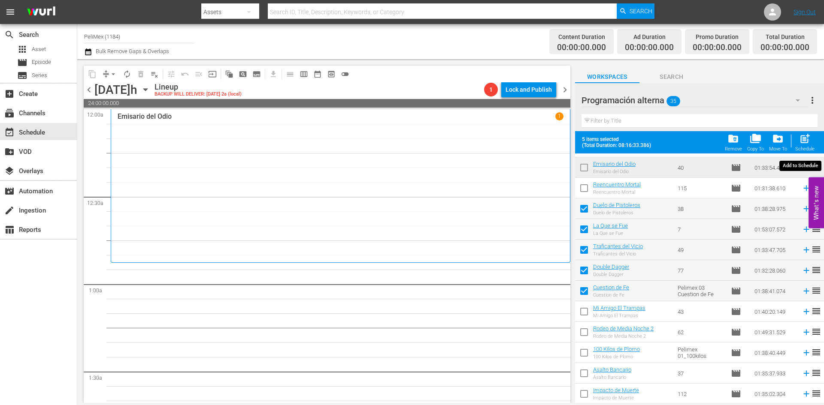
checkbox input "false"
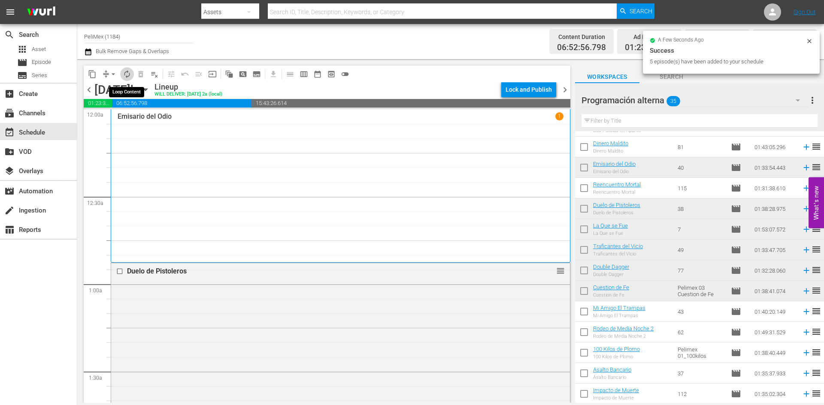
click at [127, 74] on span "autorenew_outlined" at bounding box center [127, 74] width 9 height 9
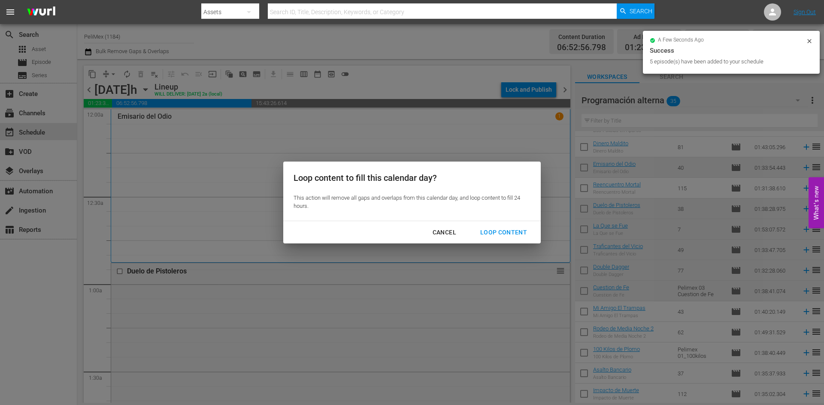
click at [514, 230] on div "Loop Content" at bounding box center [503, 232] width 61 height 11
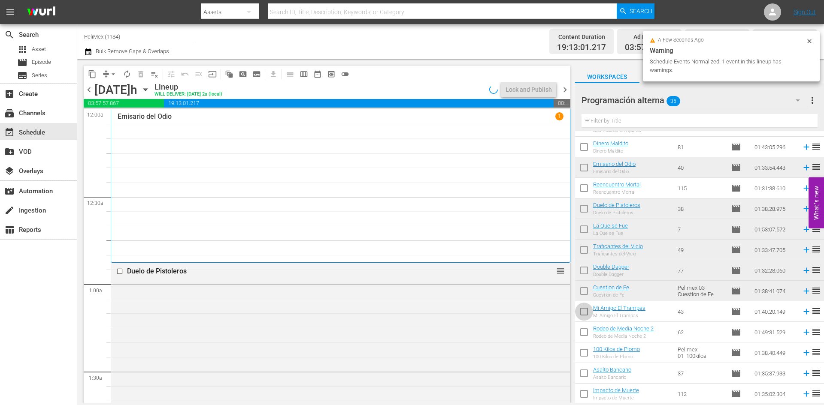
click at [587, 313] on input "checkbox" at bounding box center [584, 314] width 18 height 18
checkbox input "true"
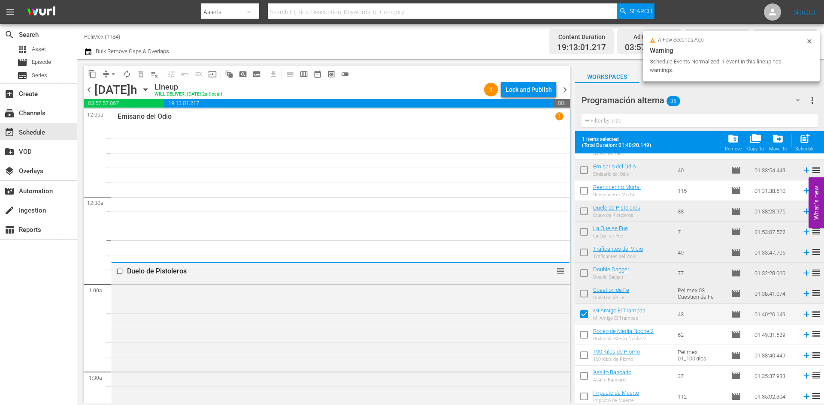
scroll to position [491, 0]
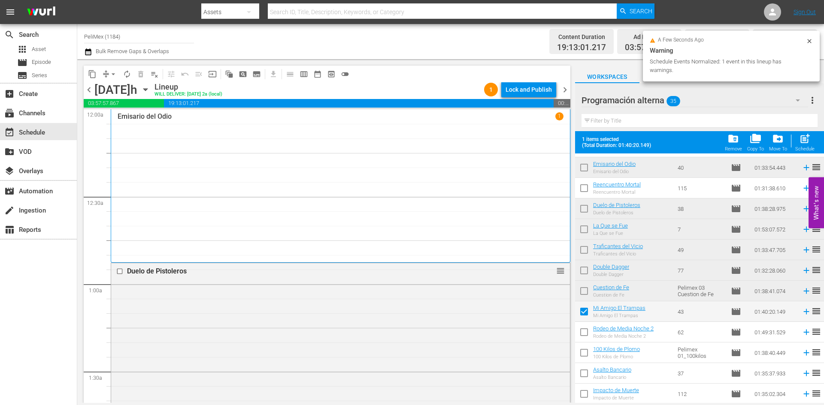
click at [584, 336] on input "checkbox" at bounding box center [584, 334] width 18 height 18
checkbox input "true"
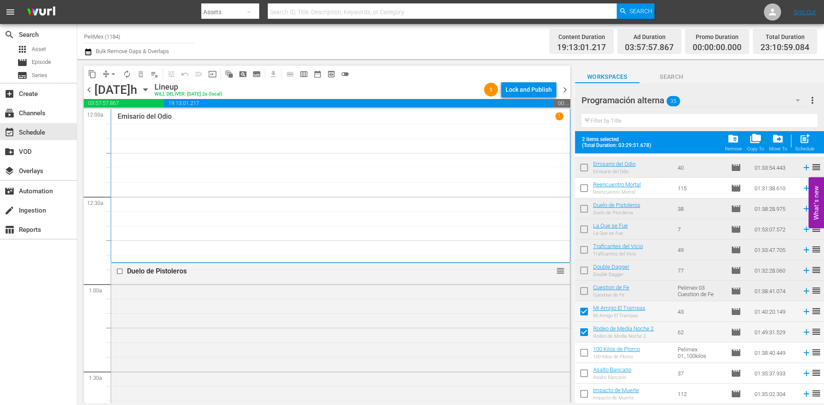
click at [584, 352] on input "checkbox" at bounding box center [584, 355] width 18 height 18
checkbox input "true"
click at [586, 374] on input "checkbox" at bounding box center [584, 375] width 18 height 18
checkbox input "true"
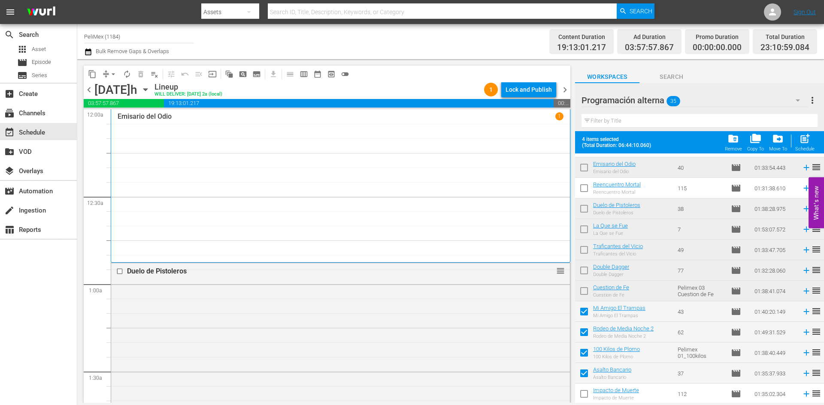
click at [586, 394] on input "checkbox" at bounding box center [584, 396] width 18 height 18
checkbox input "true"
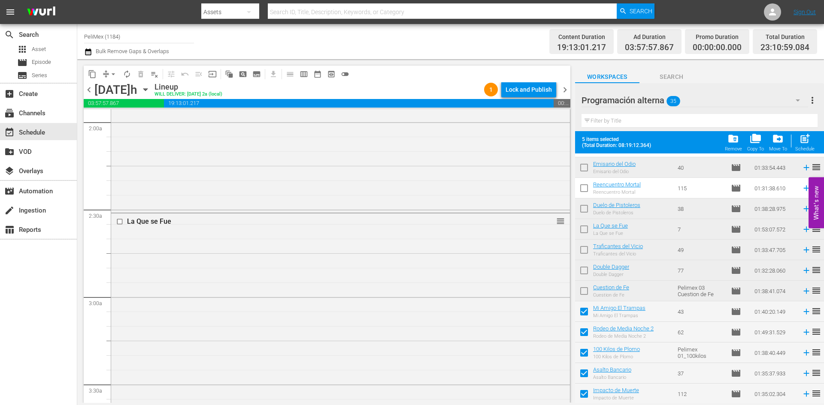
scroll to position [0, 0]
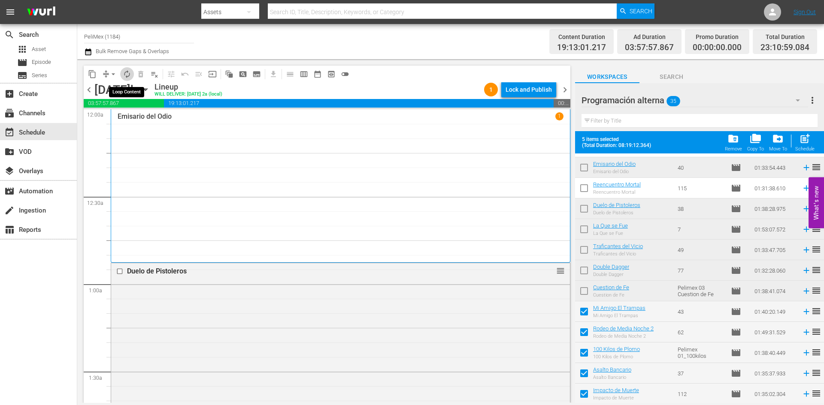
click at [124, 73] on span "autorenew_outlined" at bounding box center [127, 74] width 9 height 9
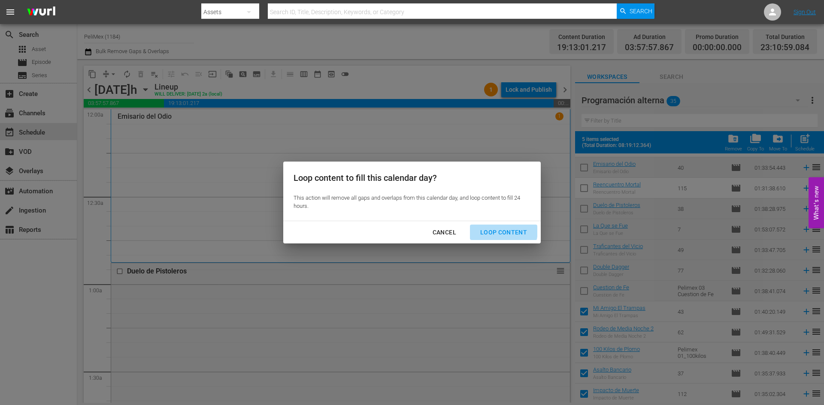
click at [499, 231] on div "Loop Content" at bounding box center [503, 232] width 61 height 11
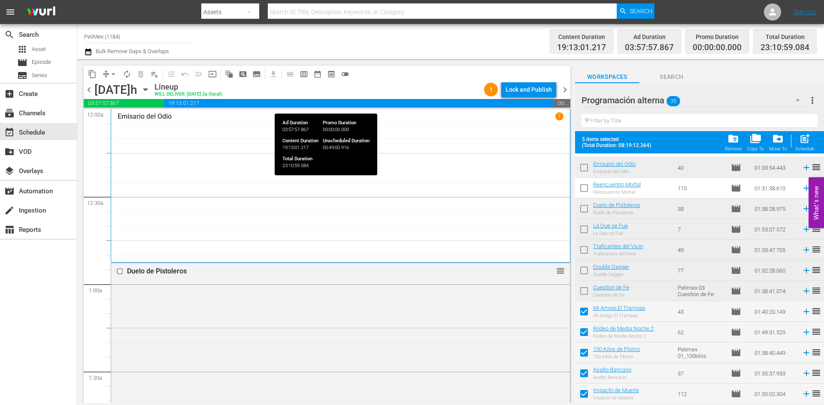
click at [541, 81] on div "content_copy compress arrow_drop_down autorenew_outlined delete_forever_outline…" at bounding box center [327, 74] width 487 height 17
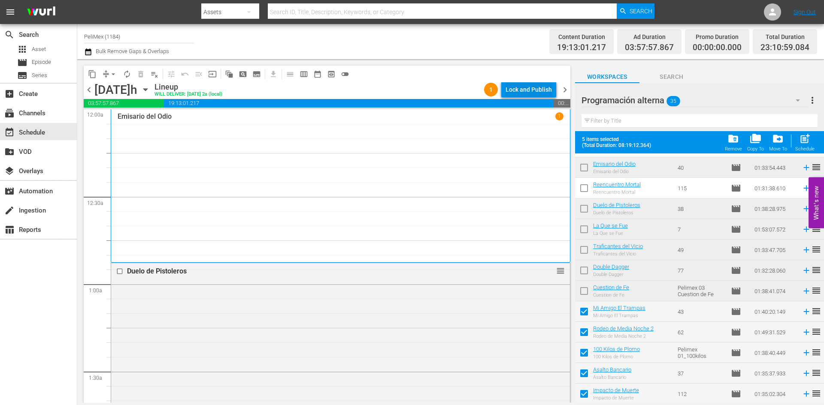
click at [539, 85] on div "Lock and Publish" at bounding box center [528, 89] width 46 height 15
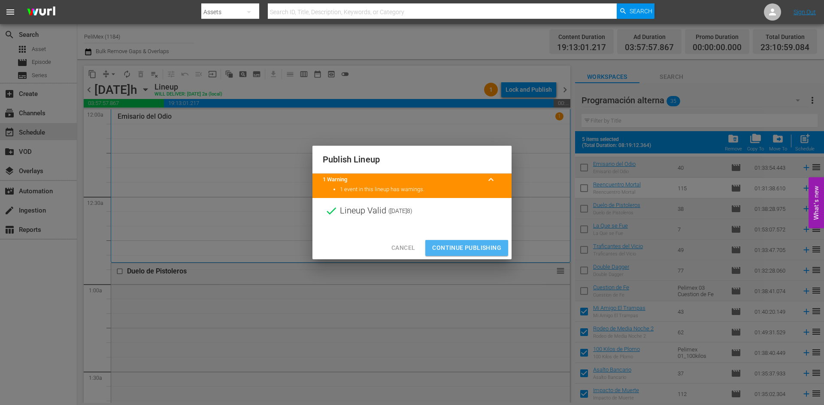
click at [483, 246] on span "Continue Publishing" at bounding box center [466, 248] width 69 height 11
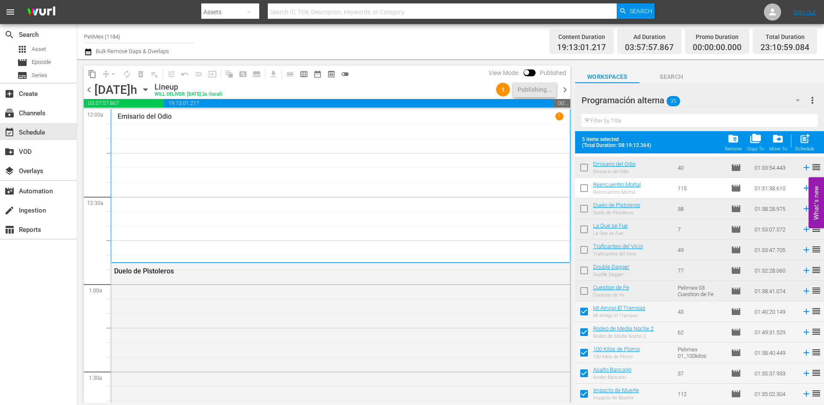
drag, startPoint x: 563, startPoint y: 85, endPoint x: 269, endPoint y: 37, distance: 297.4
click at [563, 85] on span "chevron_right" at bounding box center [565, 90] width 11 height 11
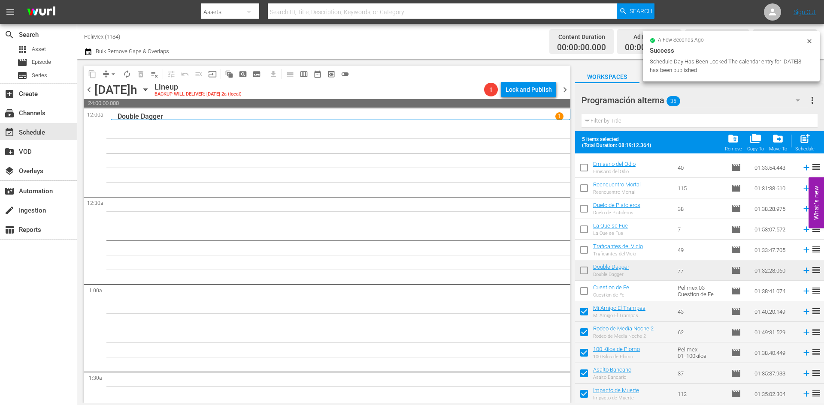
click at [87, 88] on span "chevron_left" at bounding box center [89, 90] width 11 height 11
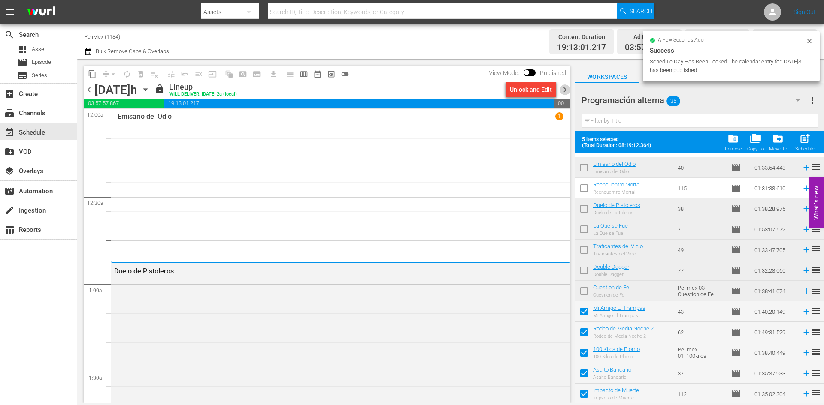
click at [565, 89] on span "chevron_right" at bounding box center [565, 90] width 11 height 11
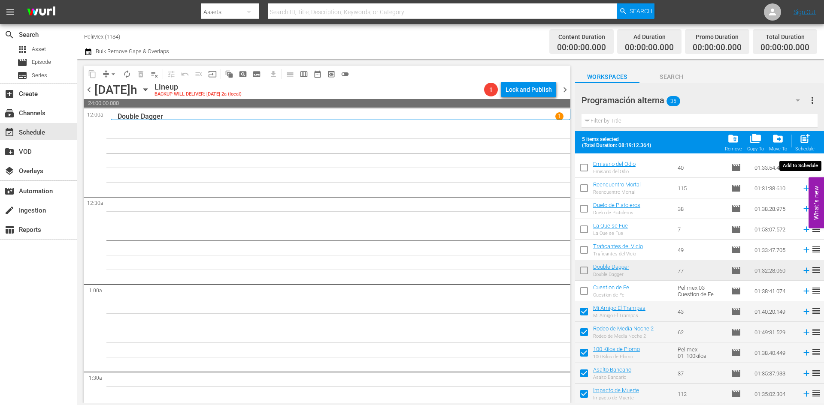
click at [807, 140] on span "post_add" at bounding box center [805, 139] width 12 height 12
checkbox input "false"
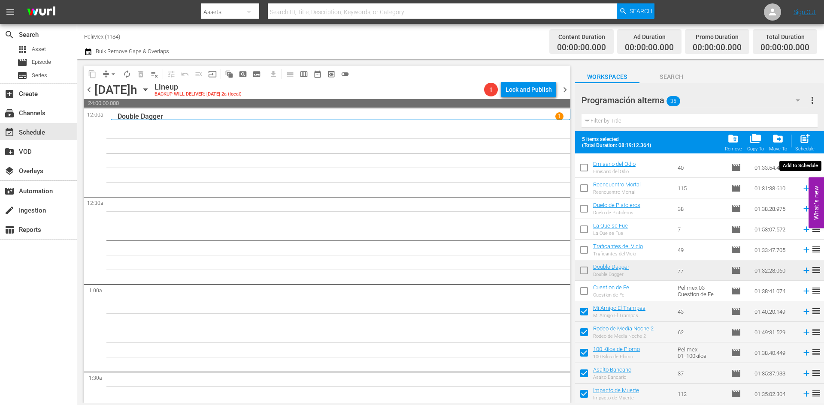
checkbox input "false"
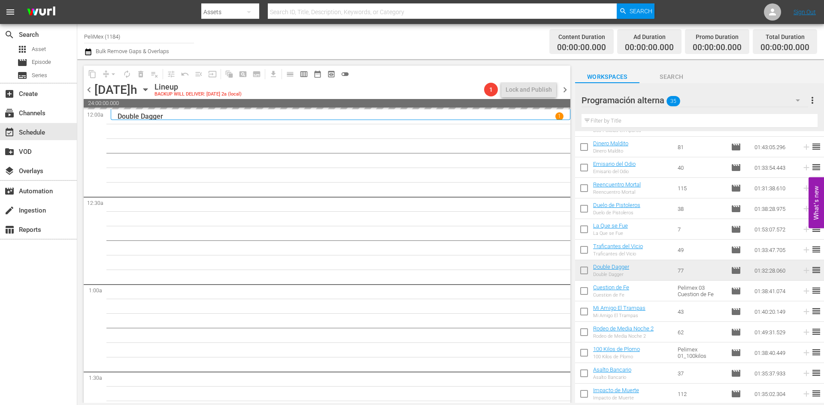
scroll to position [469, 0]
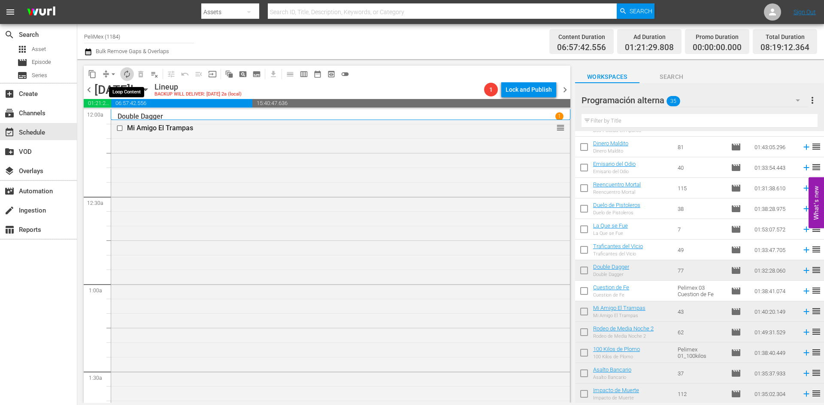
click at [126, 71] on span "autorenew_outlined" at bounding box center [127, 74] width 9 height 9
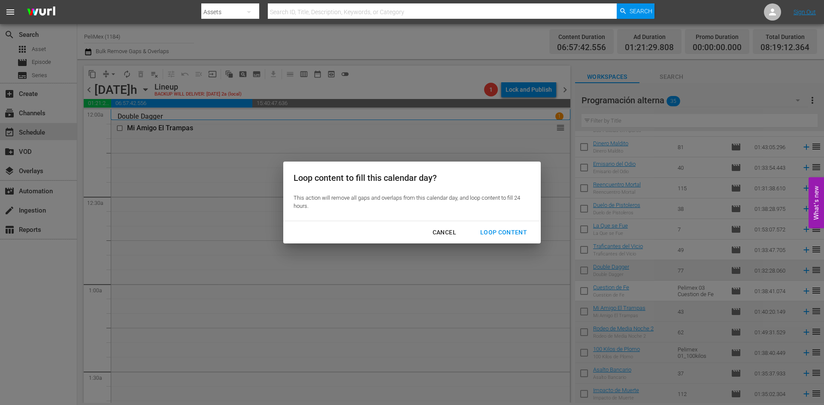
click at [126, 71] on div "Loop content to fill this calendar day? This action will remove all gaps and ov…" at bounding box center [412, 202] width 824 height 405
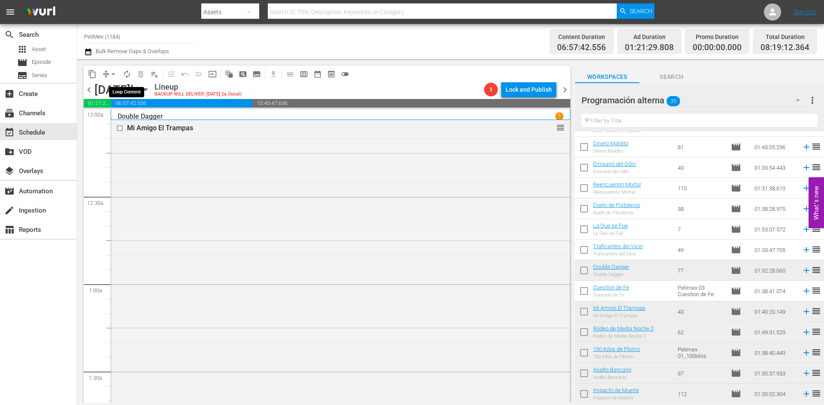
click at [126, 71] on span "autorenew_outlined" at bounding box center [127, 74] width 9 height 9
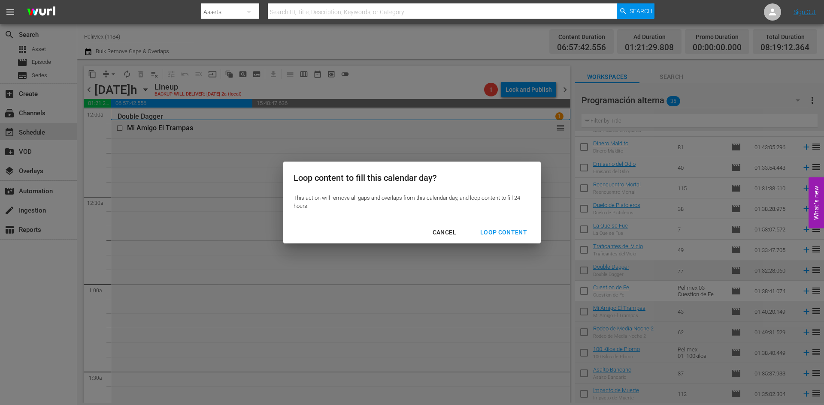
click at [515, 228] on div "Loop Content" at bounding box center [503, 232] width 61 height 11
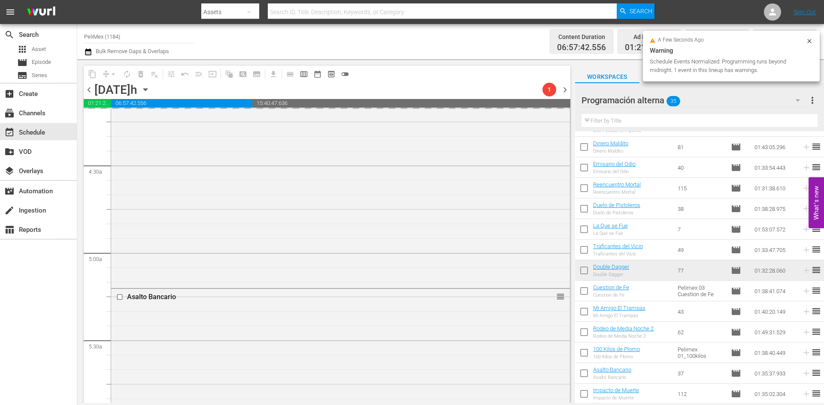
scroll to position [0, 0]
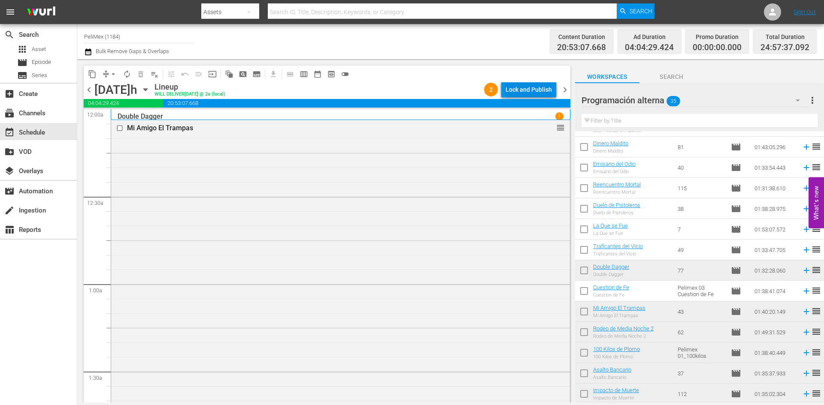
click at [545, 85] on div "Lock and Publish" at bounding box center [528, 89] width 46 height 15
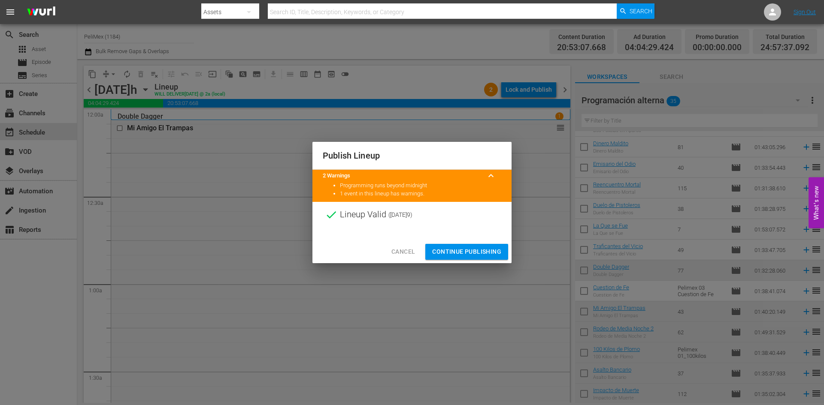
click at [473, 251] on span "Continue Publishing" at bounding box center [466, 252] width 69 height 11
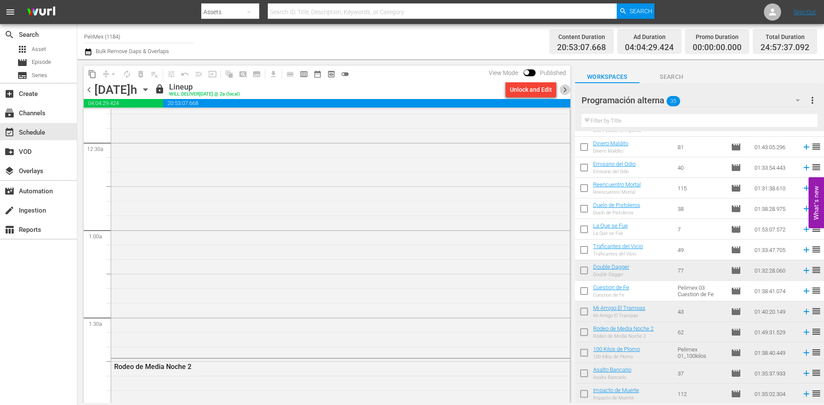
click at [561, 91] on span "chevron_right" at bounding box center [565, 90] width 11 height 11
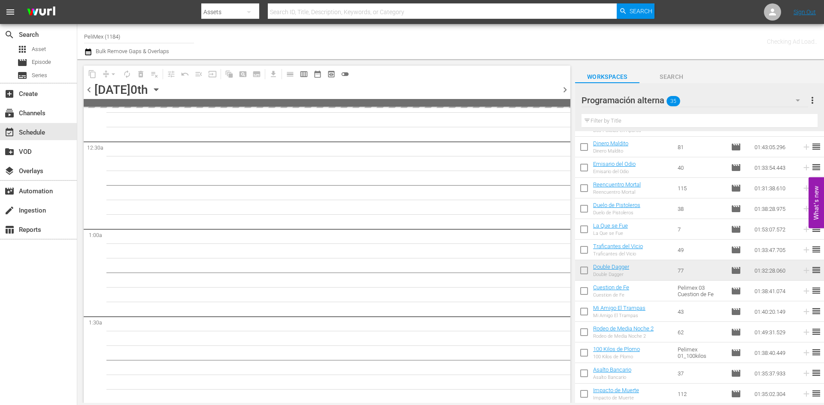
scroll to position [69, 0]
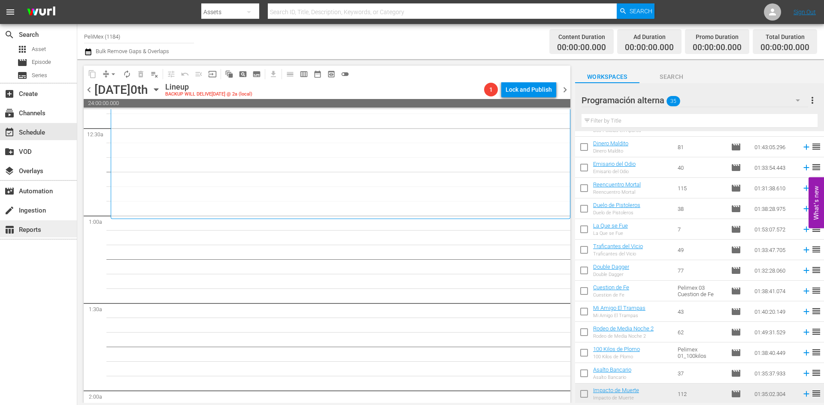
click at [26, 229] on div "table_chart Reports" at bounding box center [24, 229] width 48 height 8
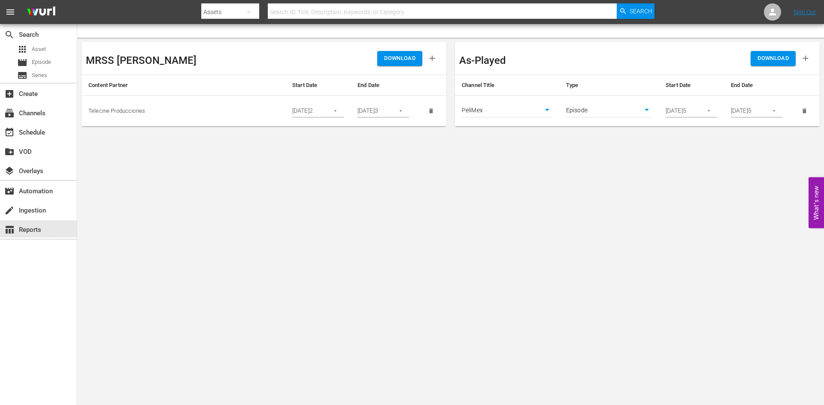
click at [775, 110] on icon "button" at bounding box center [774, 111] width 6 height 6
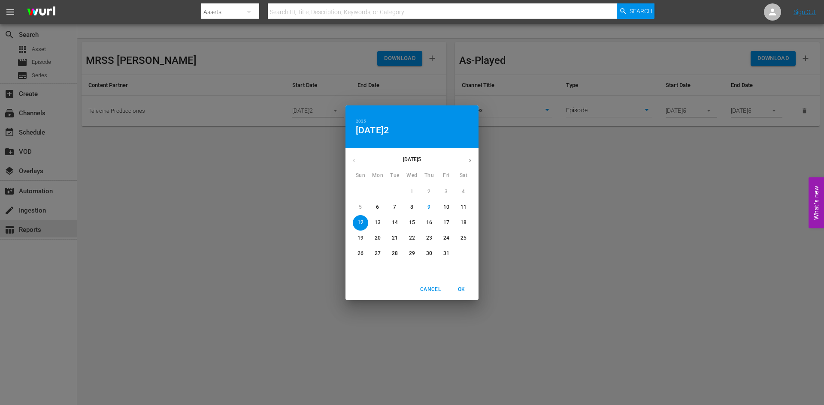
click at [361, 240] on p "19" at bounding box center [360, 238] width 6 height 7
click at [464, 287] on span "OK" at bounding box center [461, 289] width 21 height 9
type input "[DATE]5"
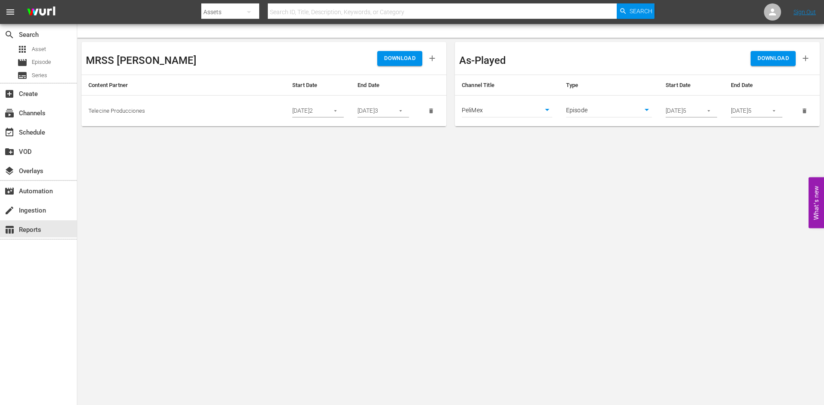
click at [714, 109] on button "button" at bounding box center [708, 111] width 17 height 17
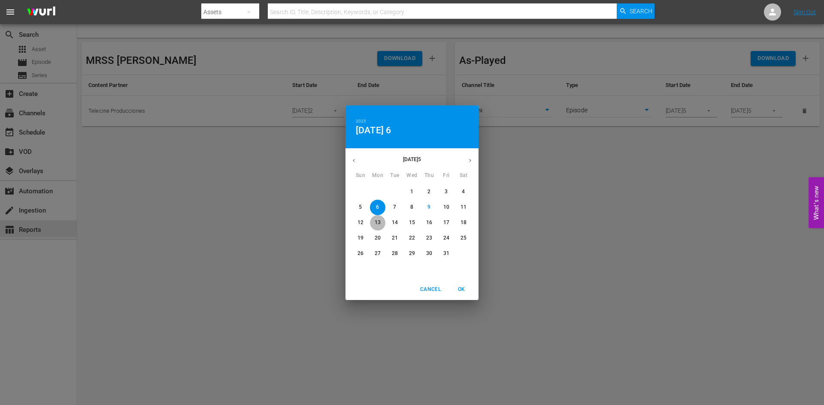
click at [377, 220] on p "13" at bounding box center [378, 222] width 6 height 7
click at [460, 292] on span "OK" at bounding box center [461, 289] width 21 height 9
type input "[DATE]5"
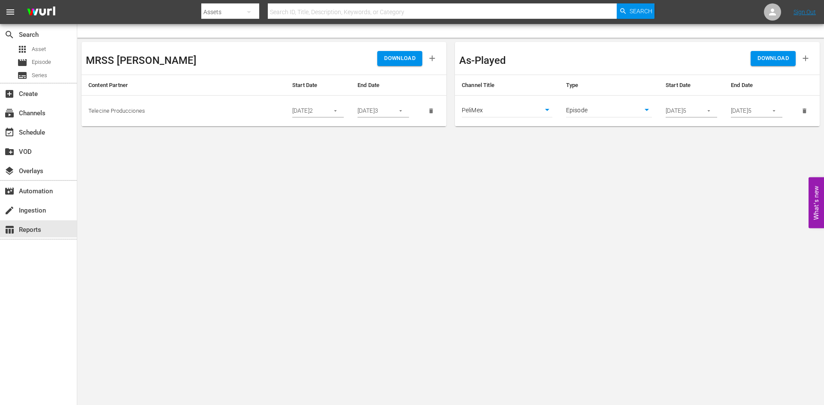
click at [765, 54] on span "DOWNLOAD" at bounding box center [772, 59] width 31 height 10
